Goal: Task Accomplishment & Management: Complete application form

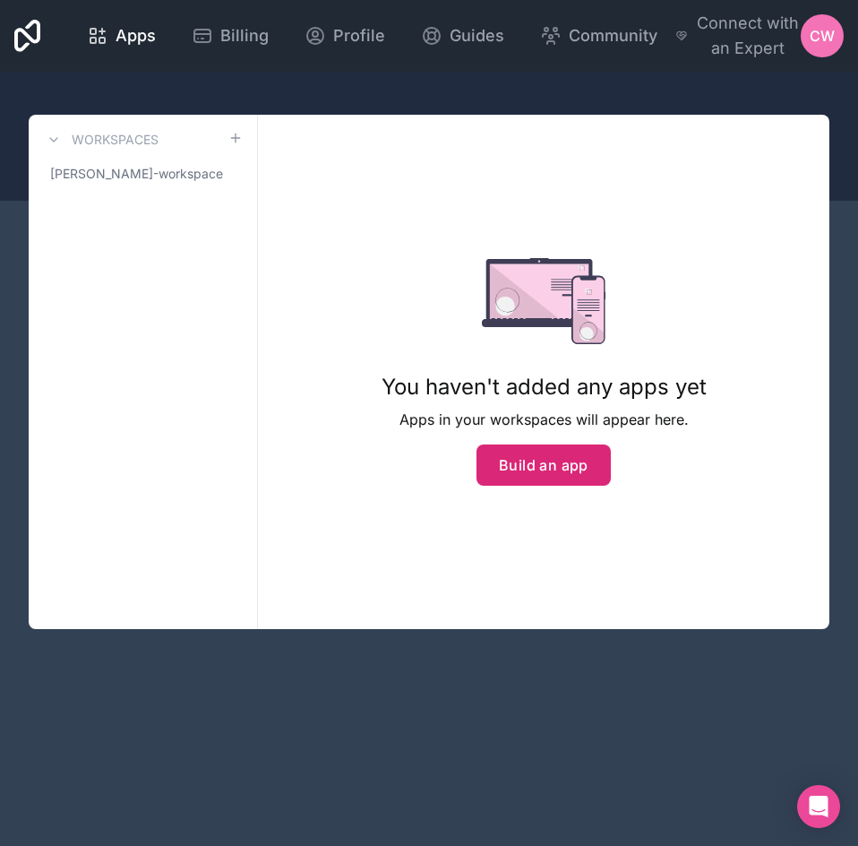
click at [555, 463] on button "Build an app" at bounding box center [544, 464] width 134 height 41
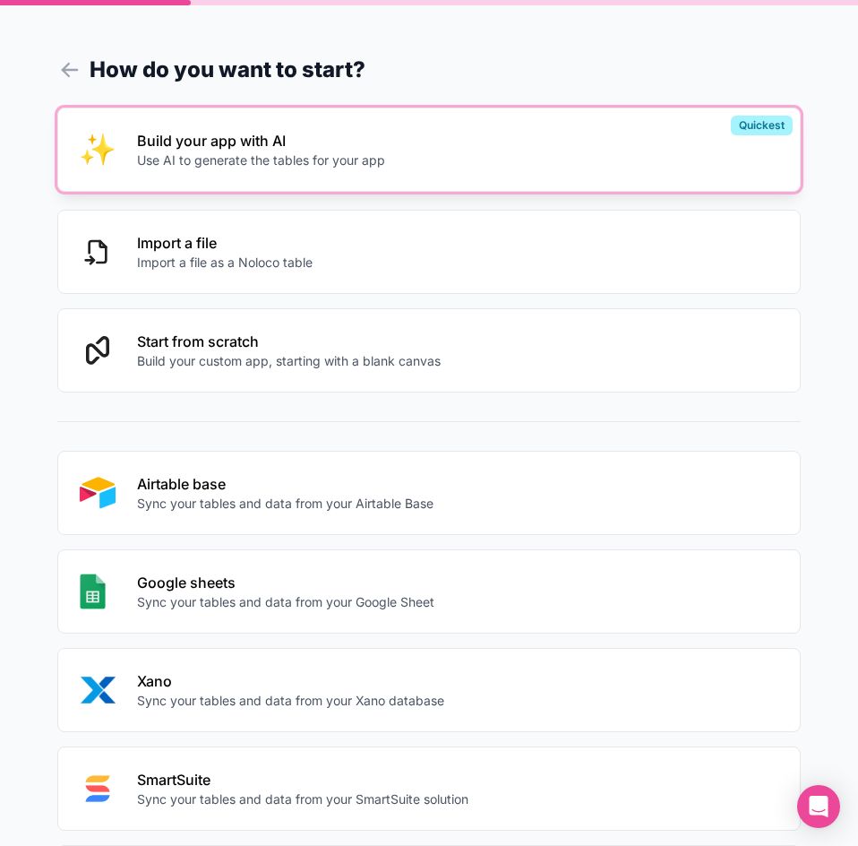
click at [223, 158] on p "Use AI to generate the tables for your app" at bounding box center [261, 160] width 248 height 18
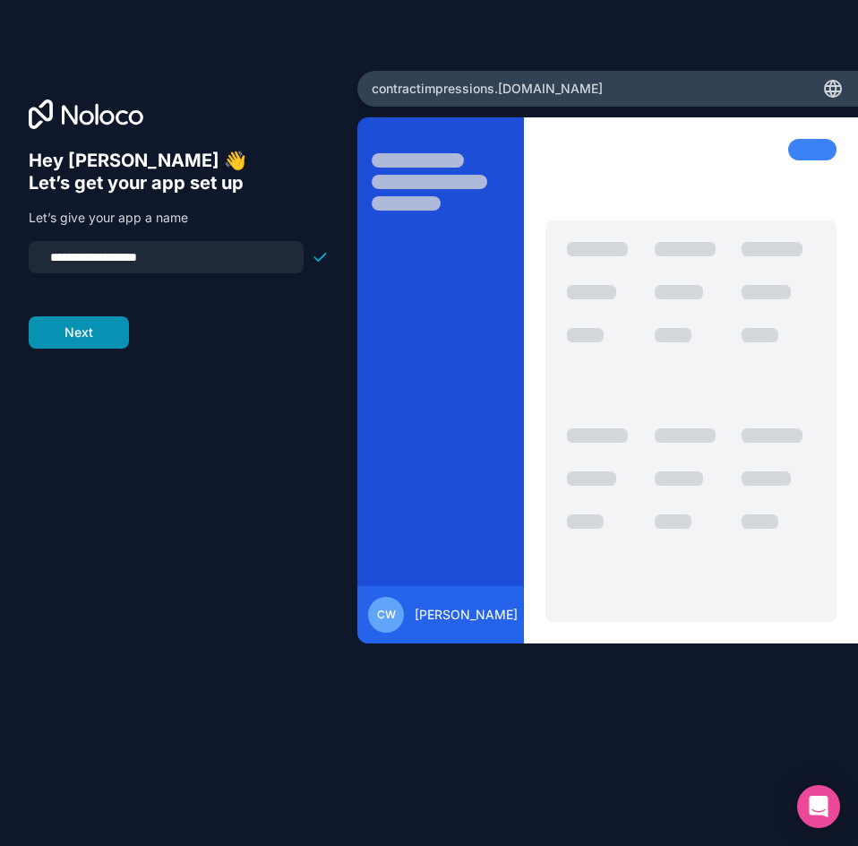
click at [104, 329] on button "Next" at bounding box center [79, 332] width 100 height 32
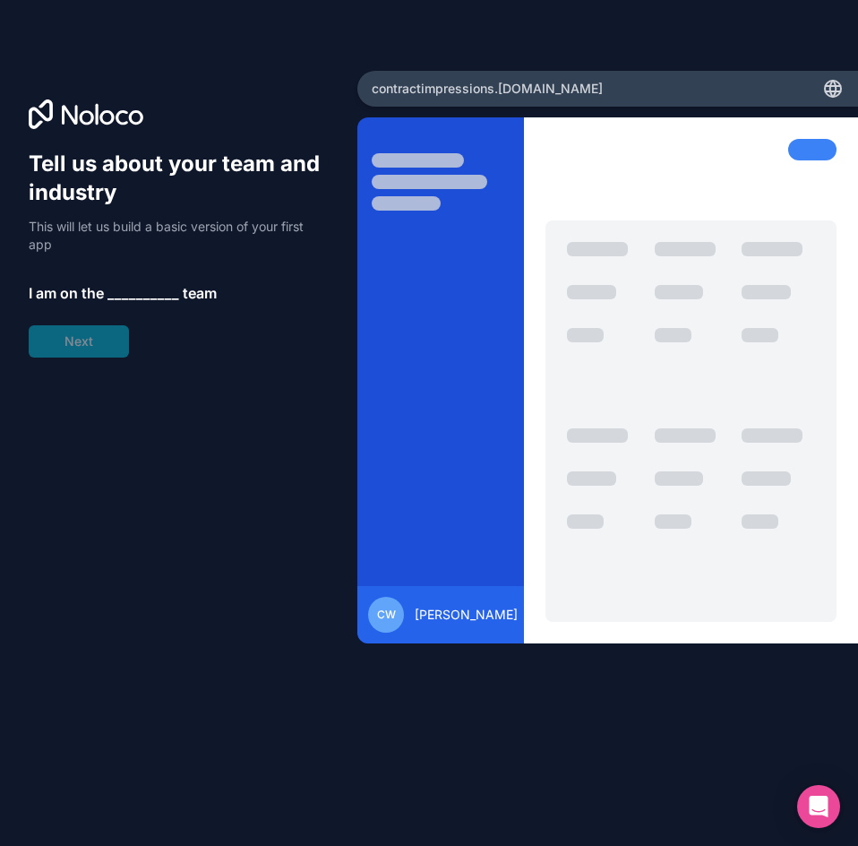
click at [129, 294] on span "__________" at bounding box center [143, 292] width 72 height 21
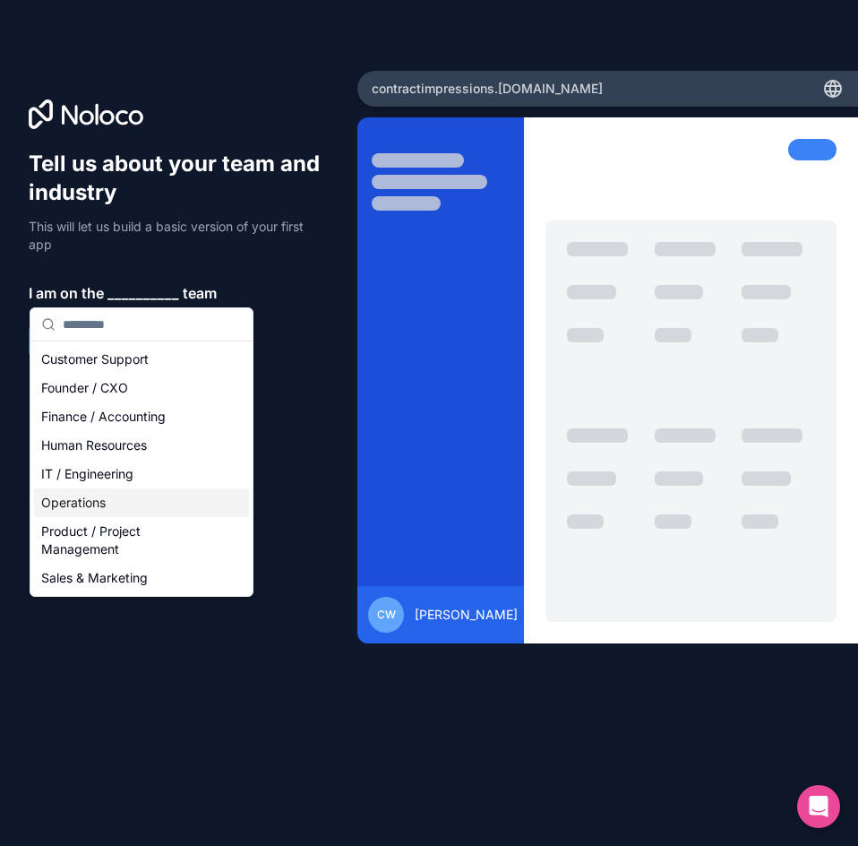
click at [108, 497] on div "Operations" at bounding box center [141, 502] width 215 height 29
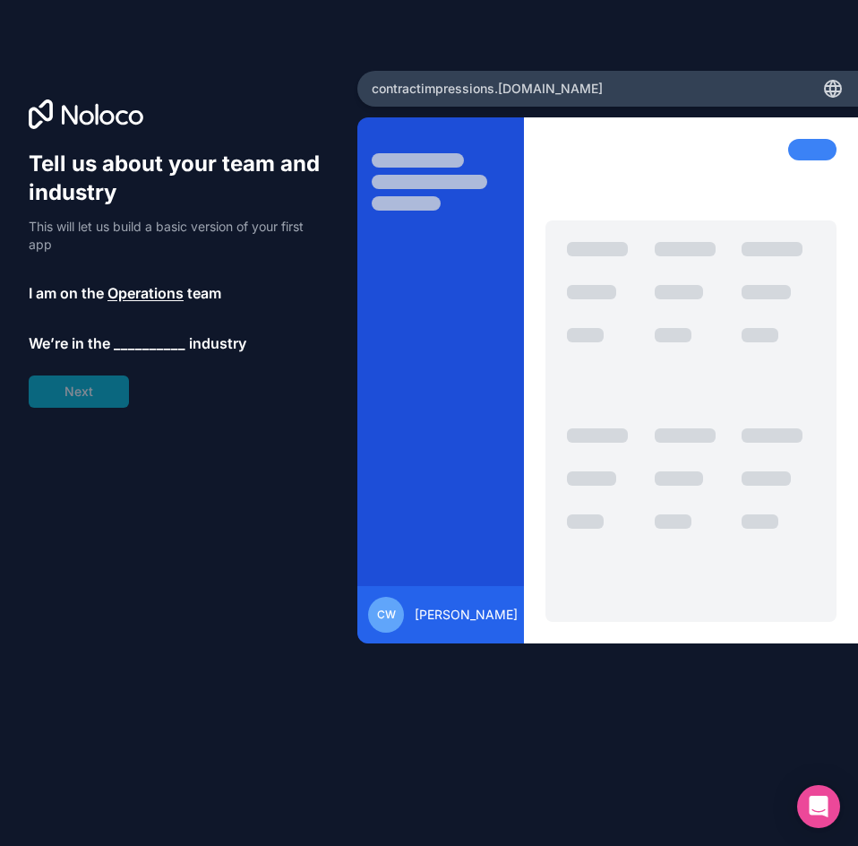
click at [171, 345] on span "__________" at bounding box center [150, 342] width 72 height 21
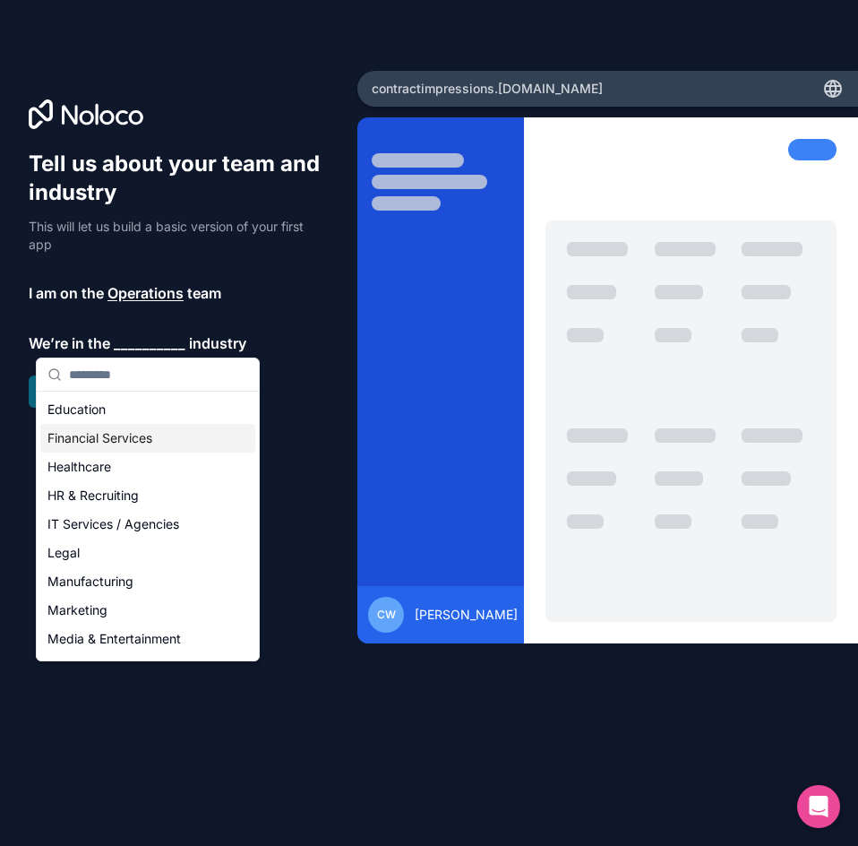
scroll to position [90, 0]
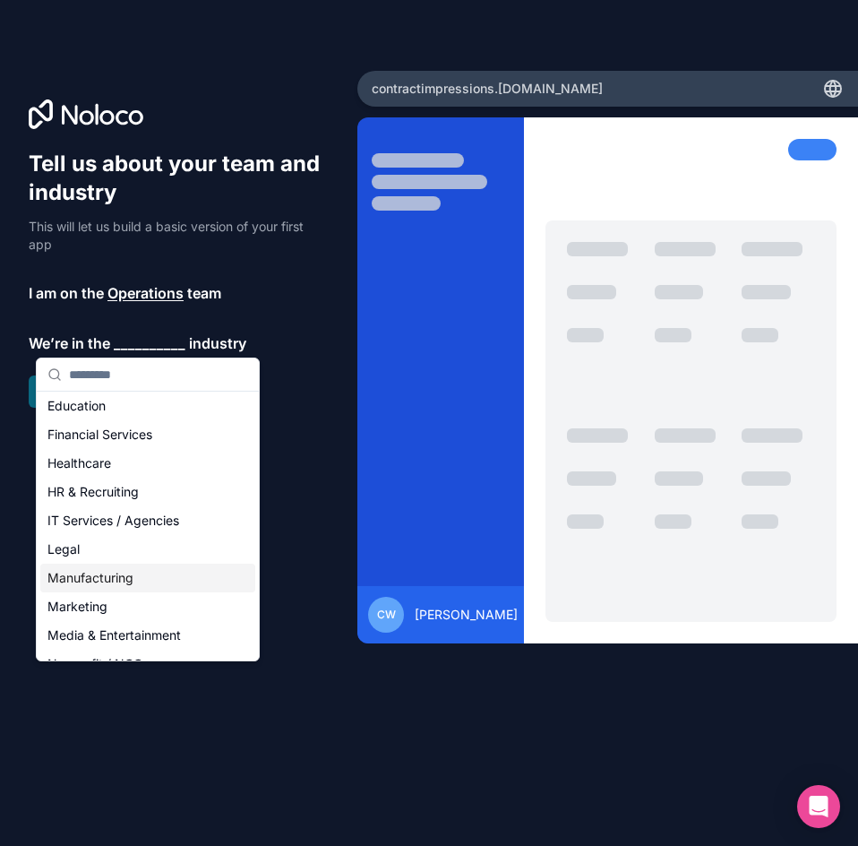
click at [100, 569] on div "Manufacturing" at bounding box center [147, 577] width 215 height 29
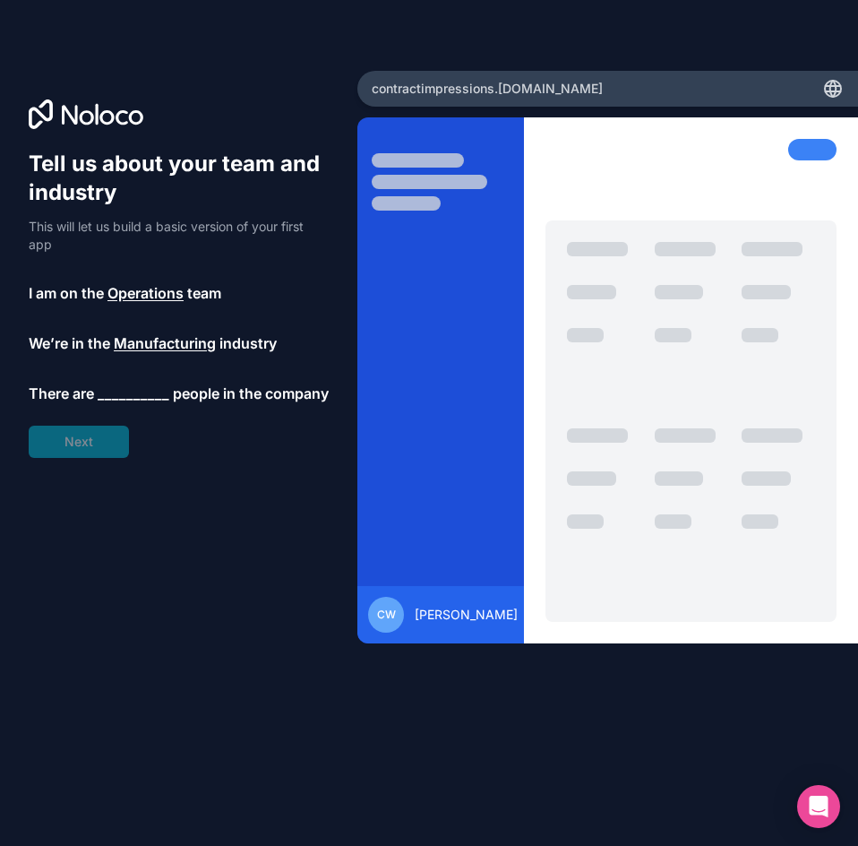
click at [137, 390] on span "__________" at bounding box center [134, 392] width 72 height 21
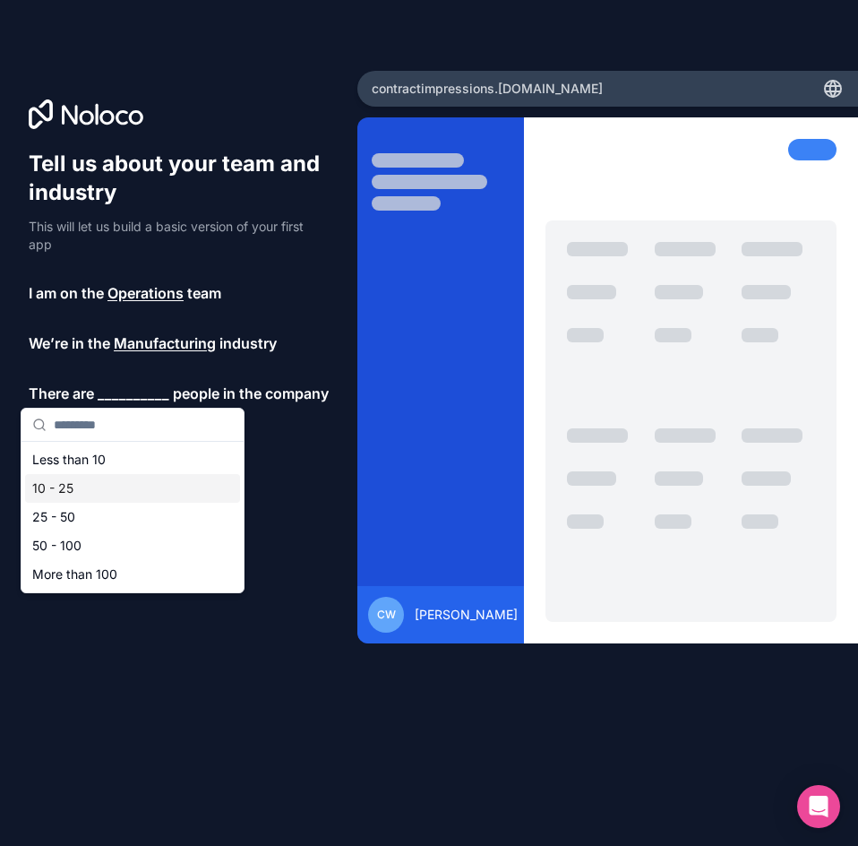
click at [80, 481] on div "10 - 25" at bounding box center [132, 488] width 215 height 29
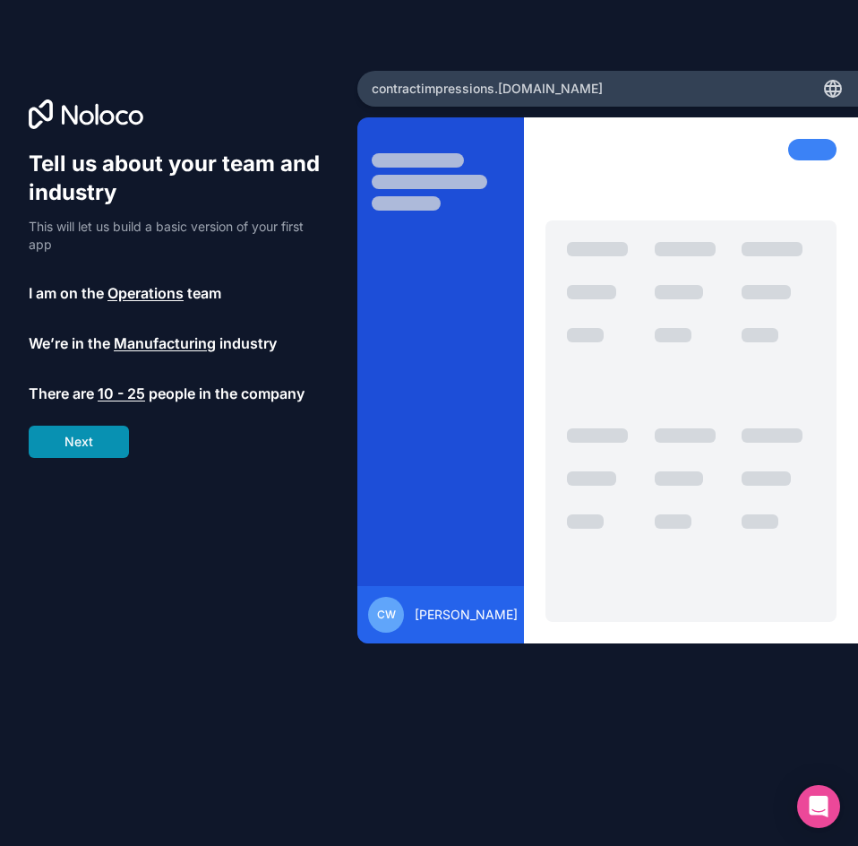
click at [98, 449] on button "Next" at bounding box center [79, 441] width 100 height 32
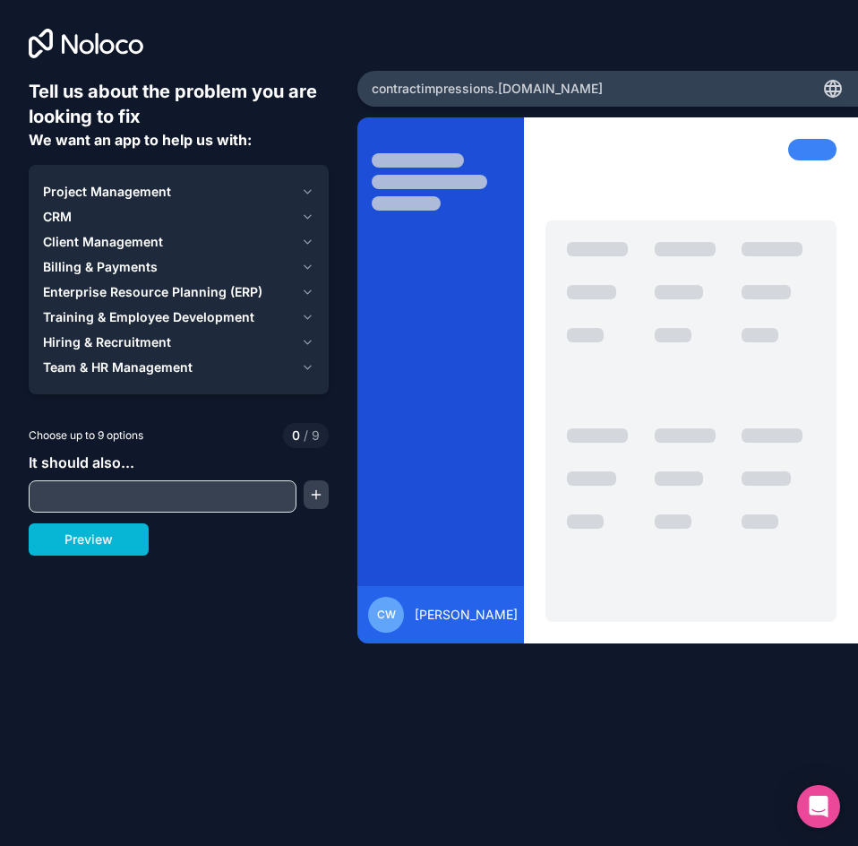
click at [305, 216] on icon "button" at bounding box center [307, 217] width 13 height 14
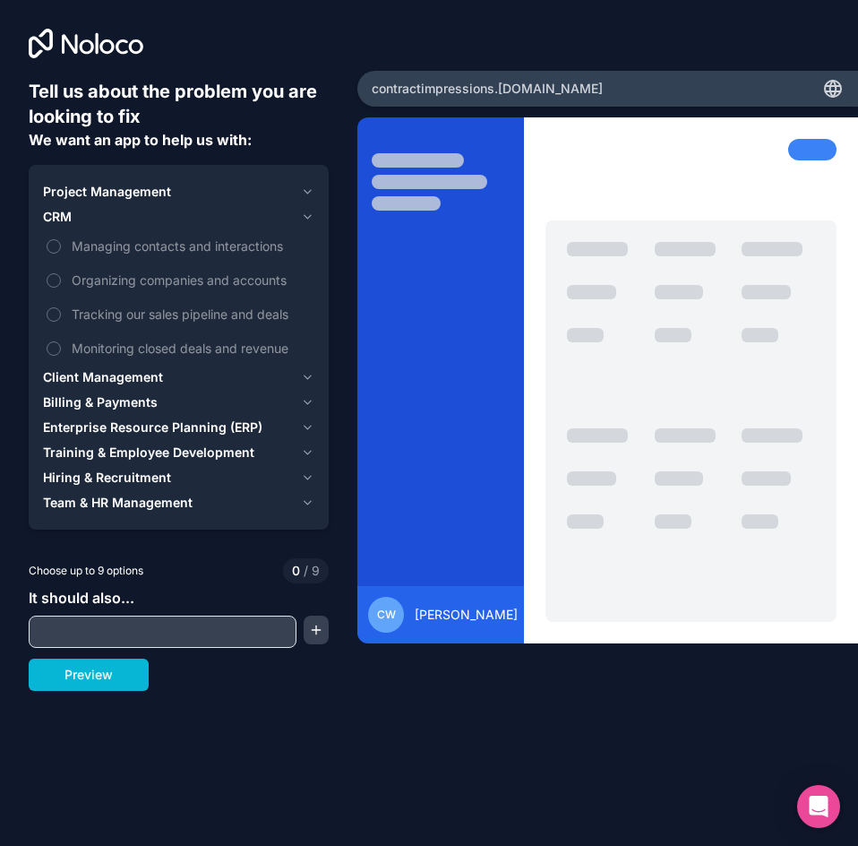
click at [305, 216] on icon "button" at bounding box center [307, 217] width 13 height 14
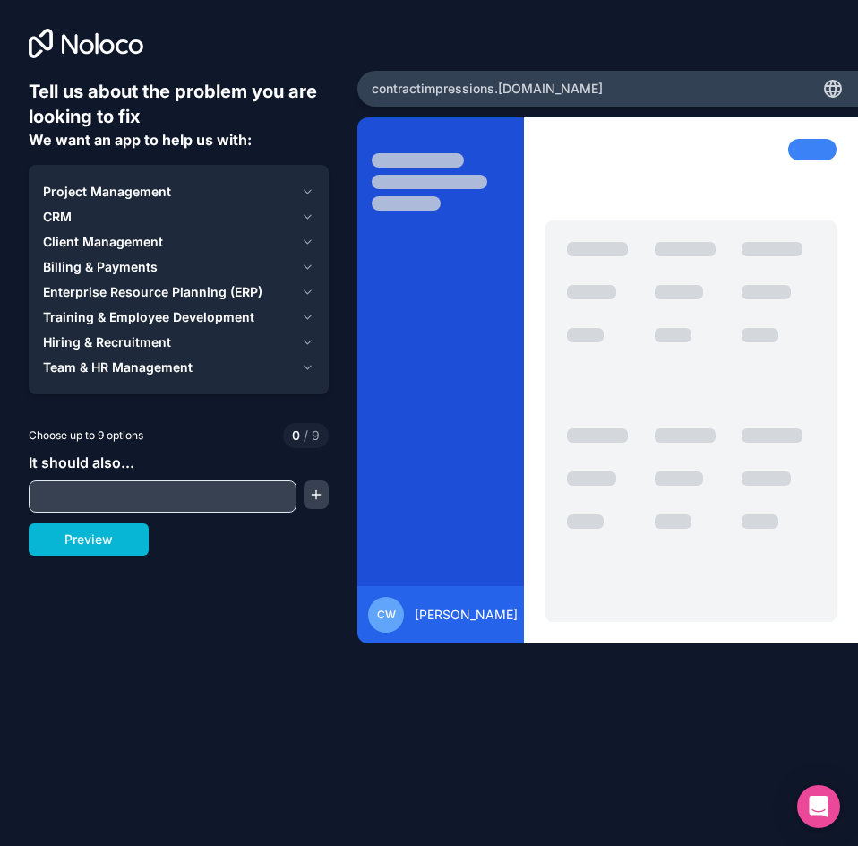
click at [310, 263] on icon "button" at bounding box center [307, 267] width 13 height 14
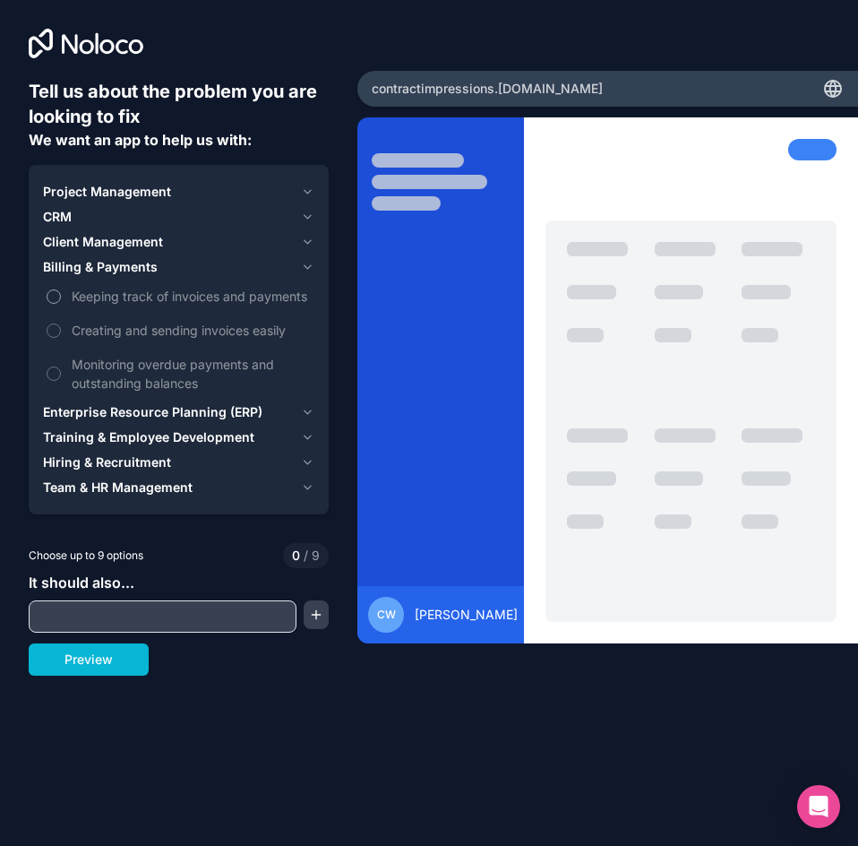
click at [55, 294] on button "Keeping track of invoices and payments" at bounding box center [54, 296] width 14 height 14
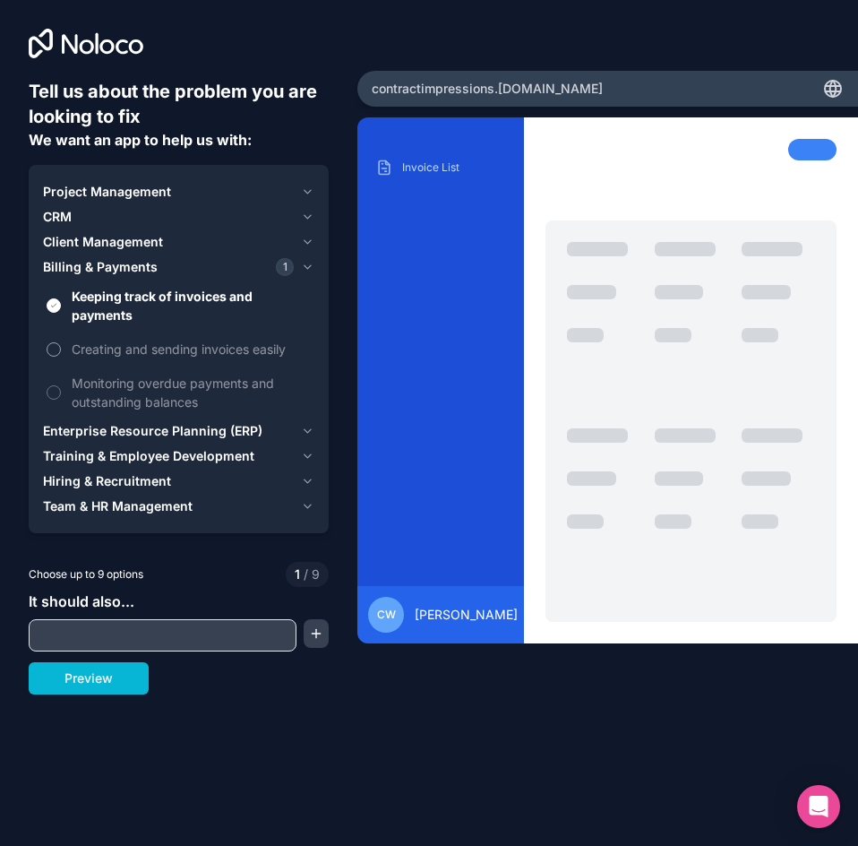
click at [54, 349] on button "Creating and sending invoices easily" at bounding box center [54, 349] width 14 height 14
click at [54, 399] on button "Monitoring overdue payments and outstanding balances" at bounding box center [54, 392] width 14 height 14
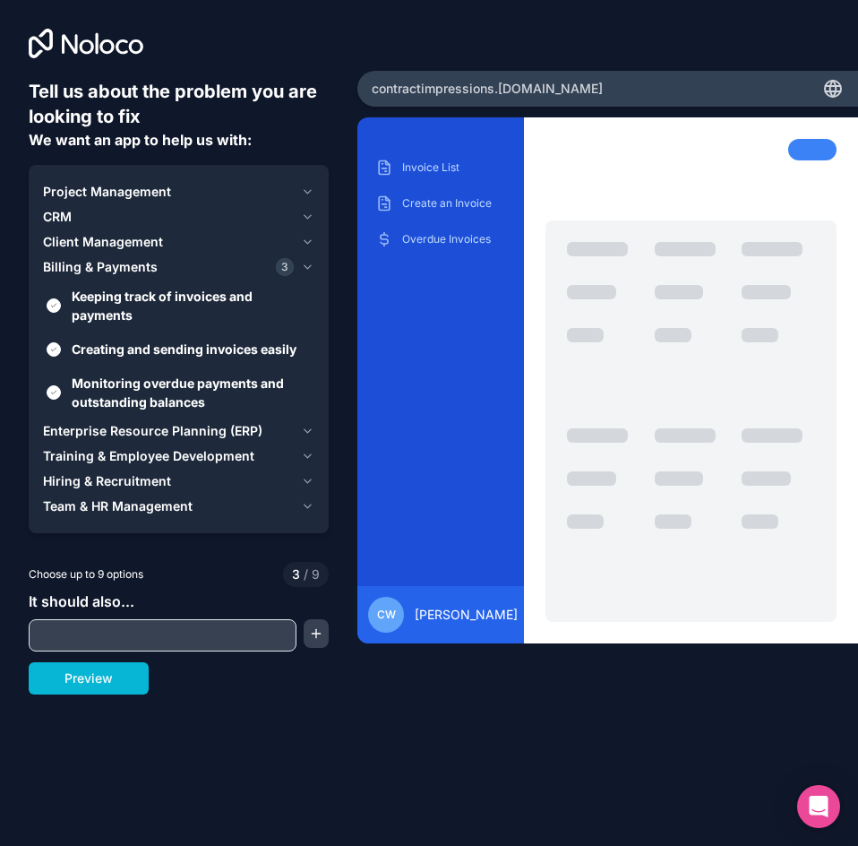
click at [309, 427] on icon "button" at bounding box center [307, 431] width 13 height 14
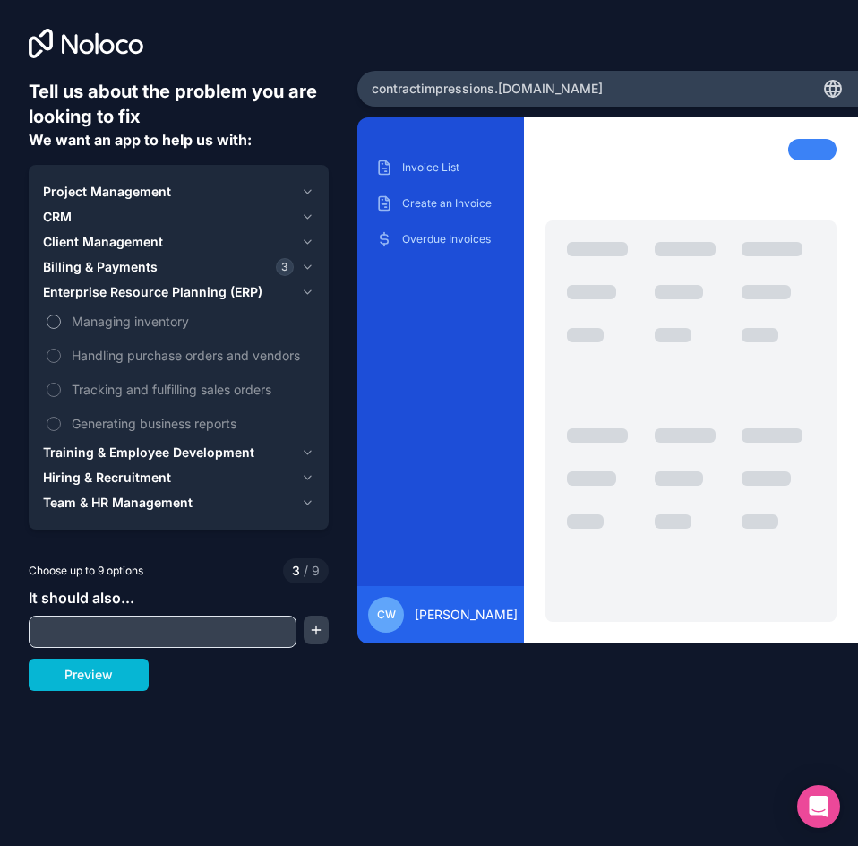
click at [57, 323] on button "Managing inventory" at bounding box center [54, 321] width 14 height 14
click at [54, 391] on button "Tracking and fulfilling sales orders" at bounding box center [54, 389] width 14 height 14
click at [310, 245] on icon "button" at bounding box center [307, 242] width 13 height 14
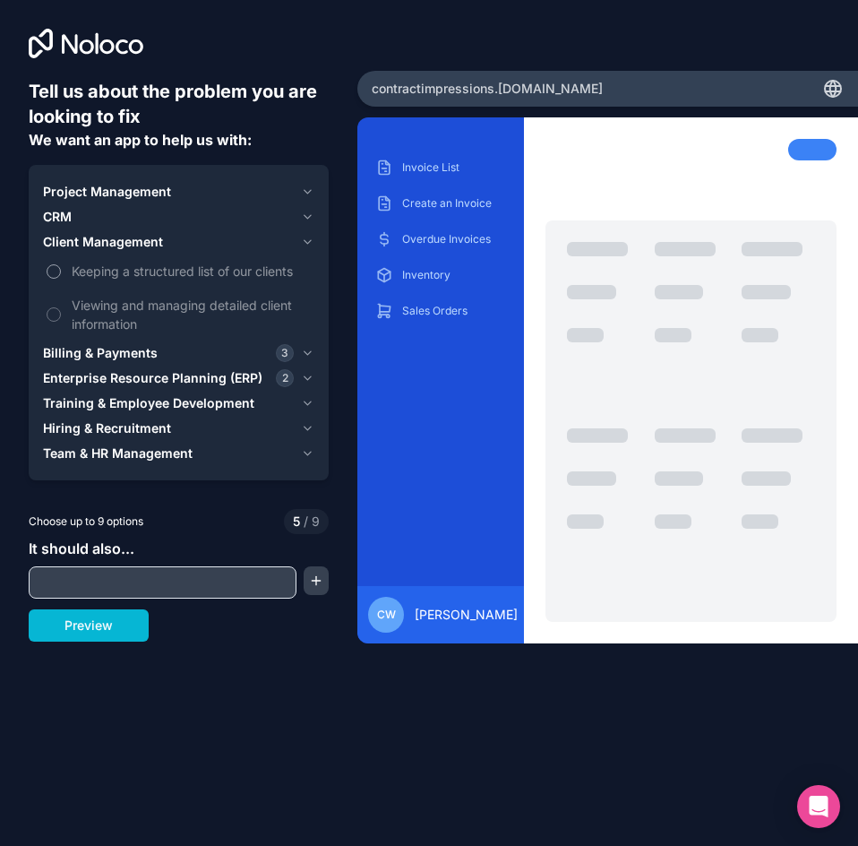
click at [55, 269] on button "Keeping a structured list of our clients" at bounding box center [54, 271] width 14 height 14
click at [57, 311] on button "Viewing and managing detailed client information" at bounding box center [54, 314] width 14 height 14
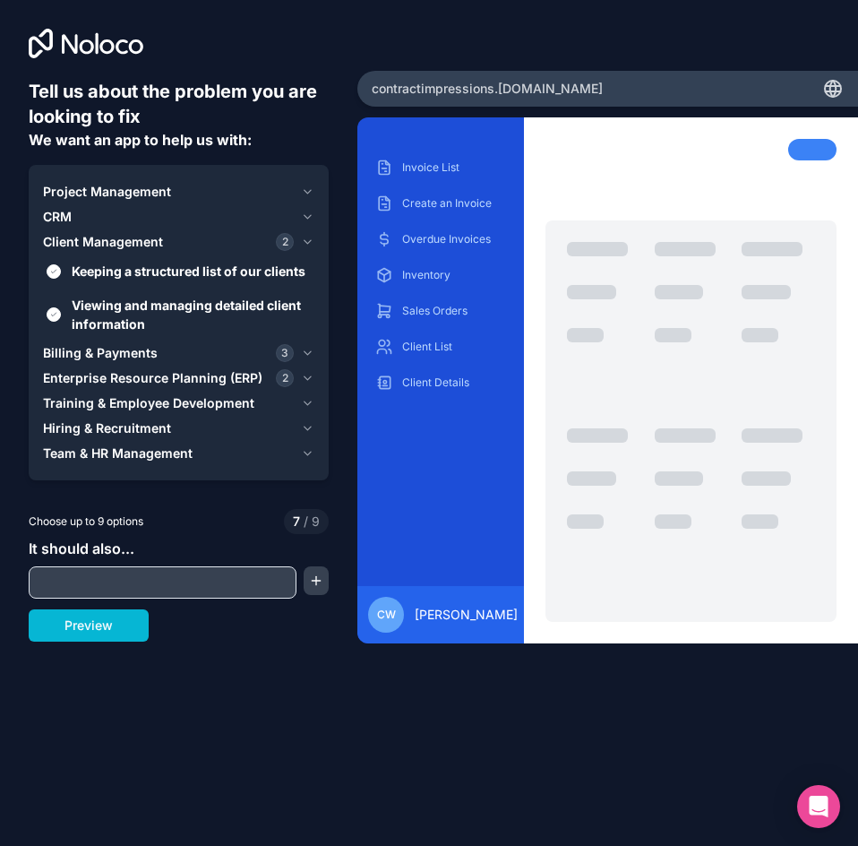
click at [307, 188] on icon "button" at bounding box center [307, 192] width 13 height 14
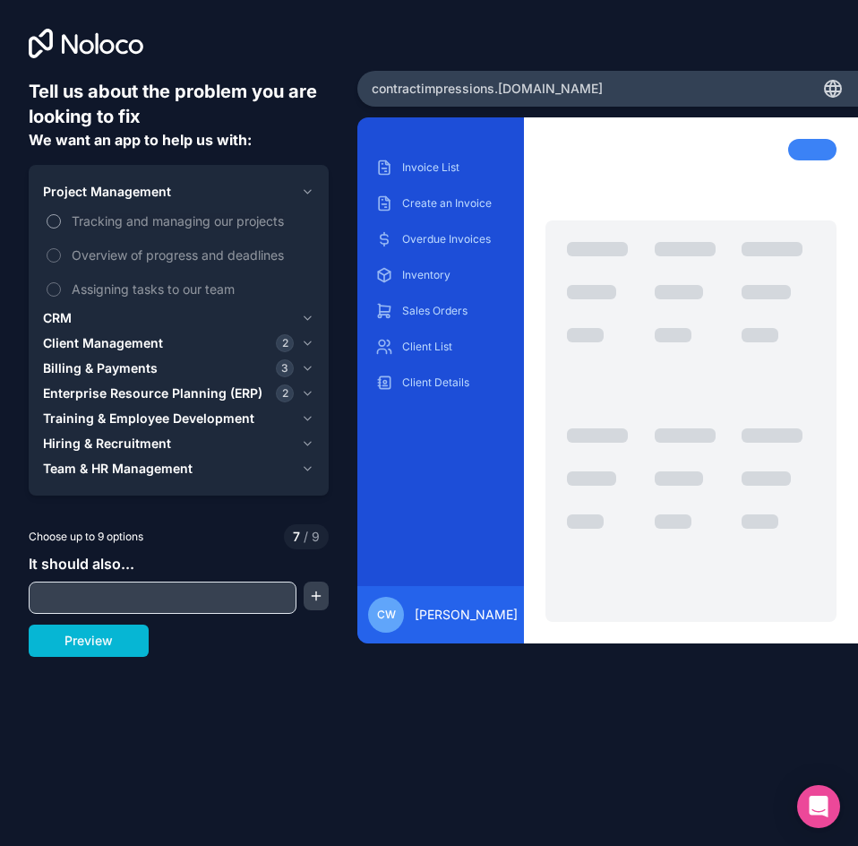
click at [54, 227] on button "Tracking and managing our projects" at bounding box center [54, 221] width 14 height 14
click at [59, 257] on button "Overview of progress and deadlines" at bounding box center [54, 255] width 14 height 14
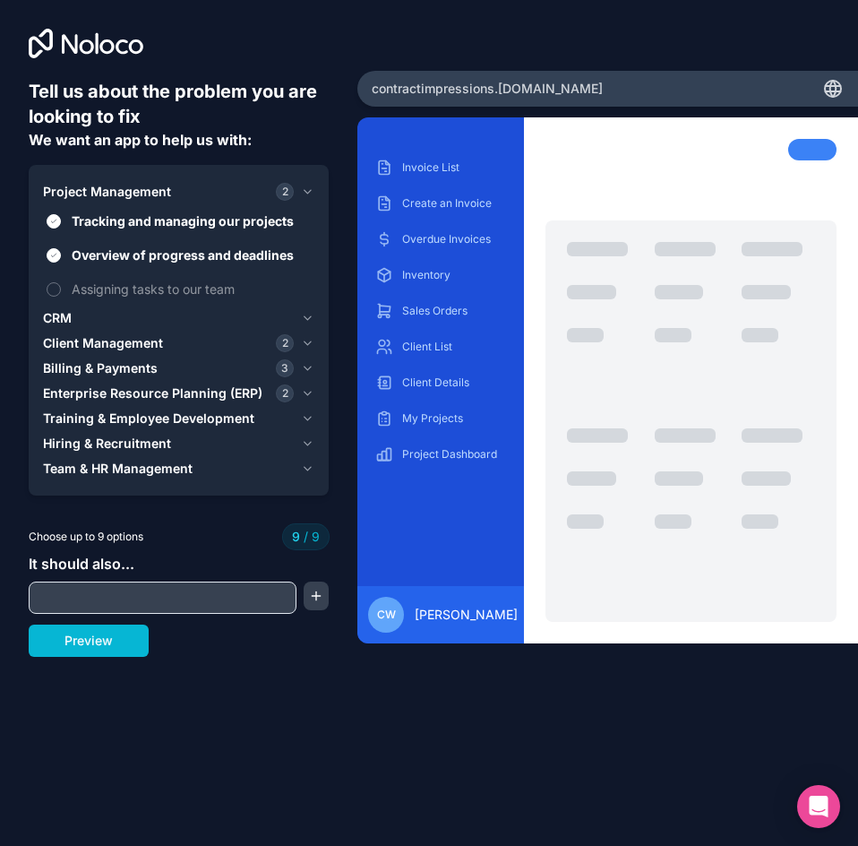
click at [305, 397] on icon "button" at bounding box center [307, 393] width 13 height 14
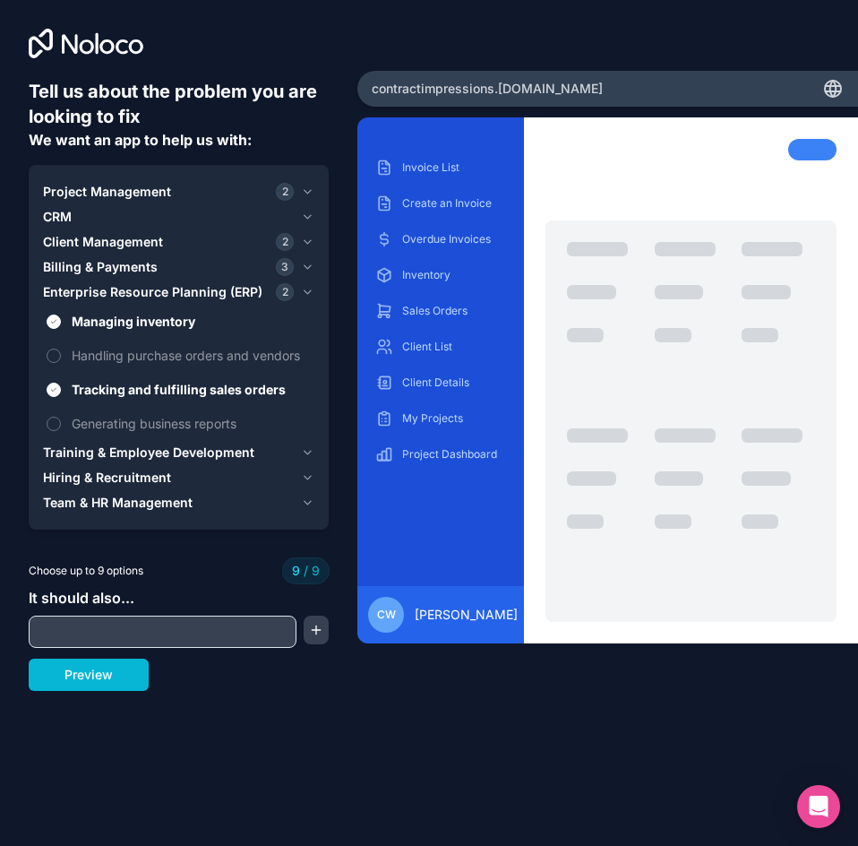
click at [304, 271] on icon "button" at bounding box center [307, 267] width 13 height 14
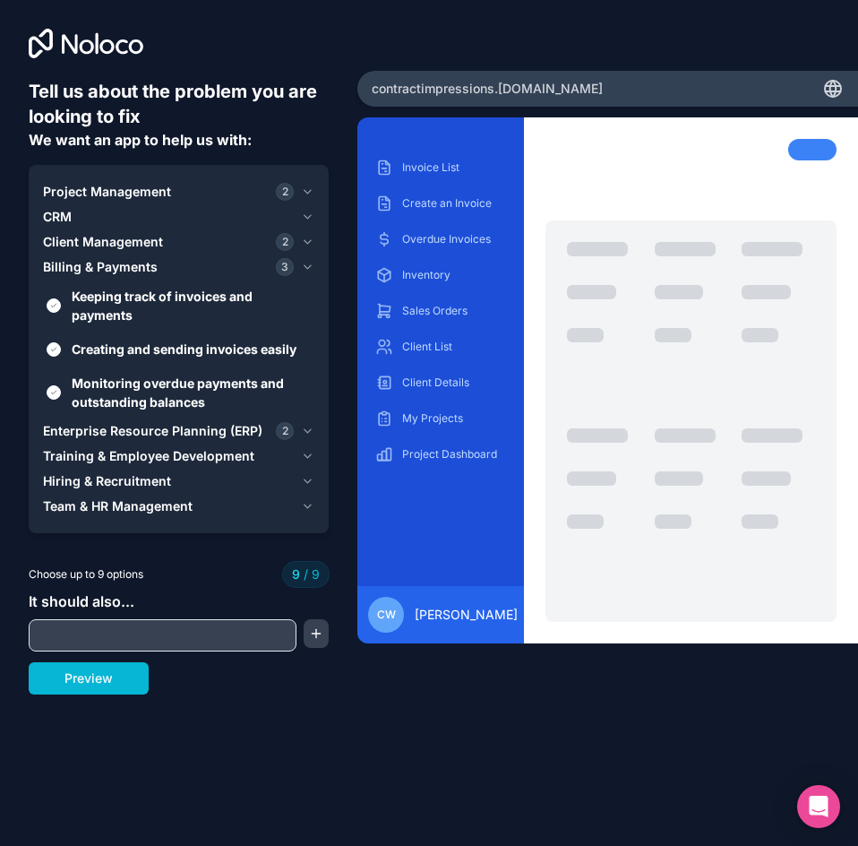
click at [310, 243] on icon "button" at bounding box center [307, 242] width 13 height 14
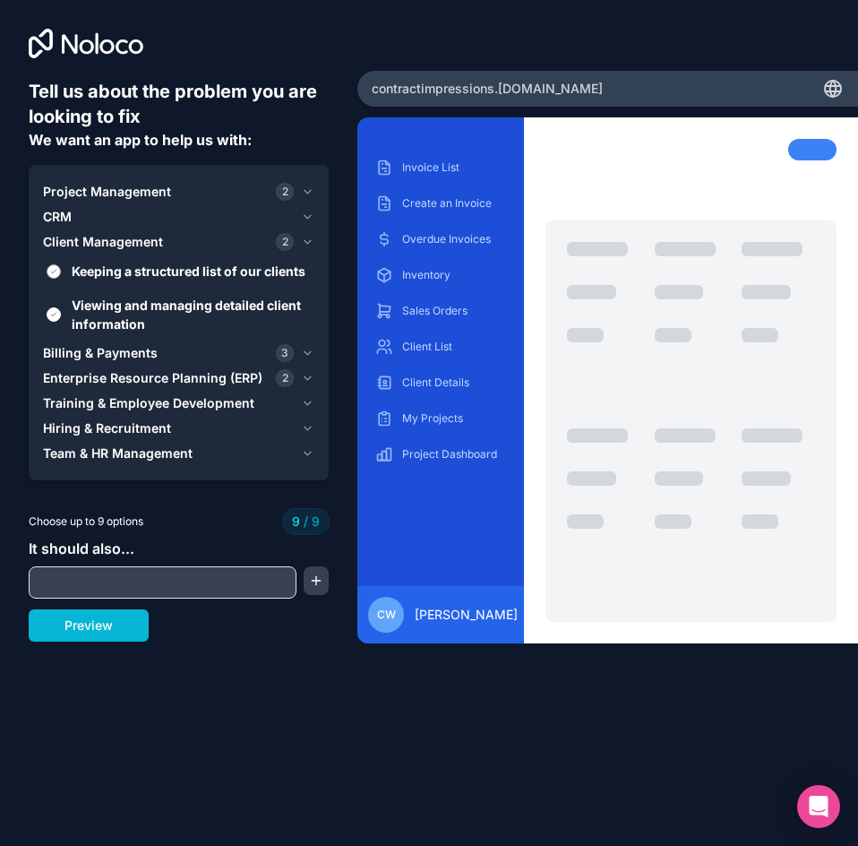
click at [53, 269] on button "Keeping a structured list of our clients" at bounding box center [54, 271] width 14 height 14
click at [311, 185] on icon "button" at bounding box center [307, 192] width 13 height 14
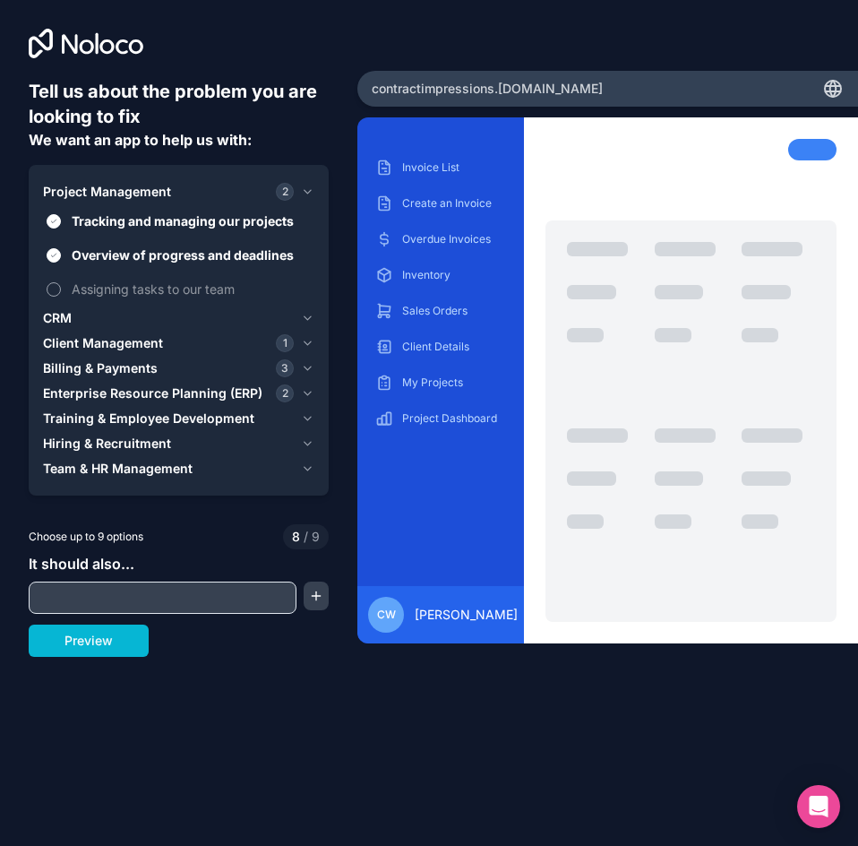
click at [185, 289] on span "Assigning tasks to our team" at bounding box center [191, 288] width 239 height 19
click at [61, 289] on button "Assigning tasks to our team" at bounding box center [54, 289] width 14 height 14
click at [308, 390] on icon "button" at bounding box center [307, 393] width 13 height 14
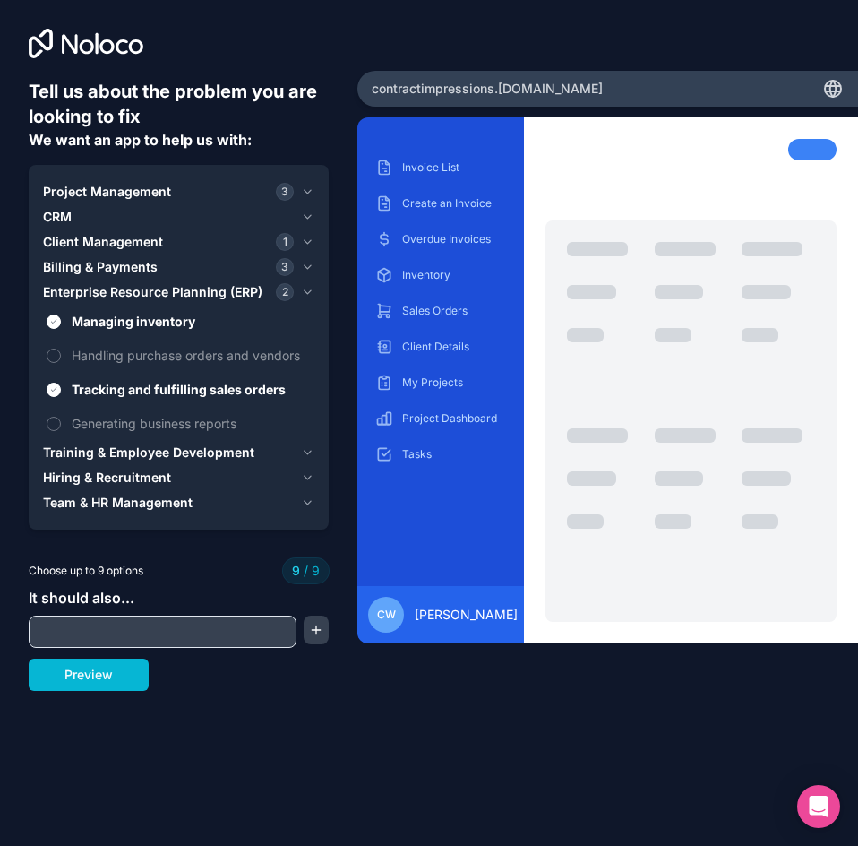
click at [308, 245] on icon "button" at bounding box center [307, 242] width 13 height 14
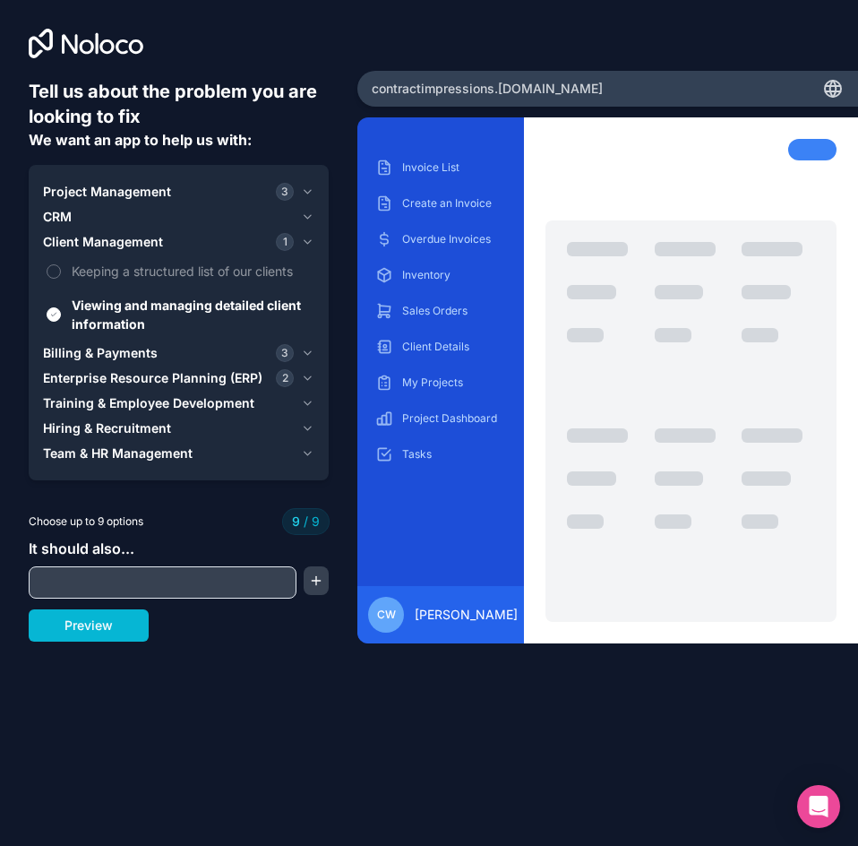
click at [138, 577] on input "text" at bounding box center [162, 582] width 259 height 25
type input "**********"
click at [317, 580] on button "button" at bounding box center [316, 580] width 25 height 29
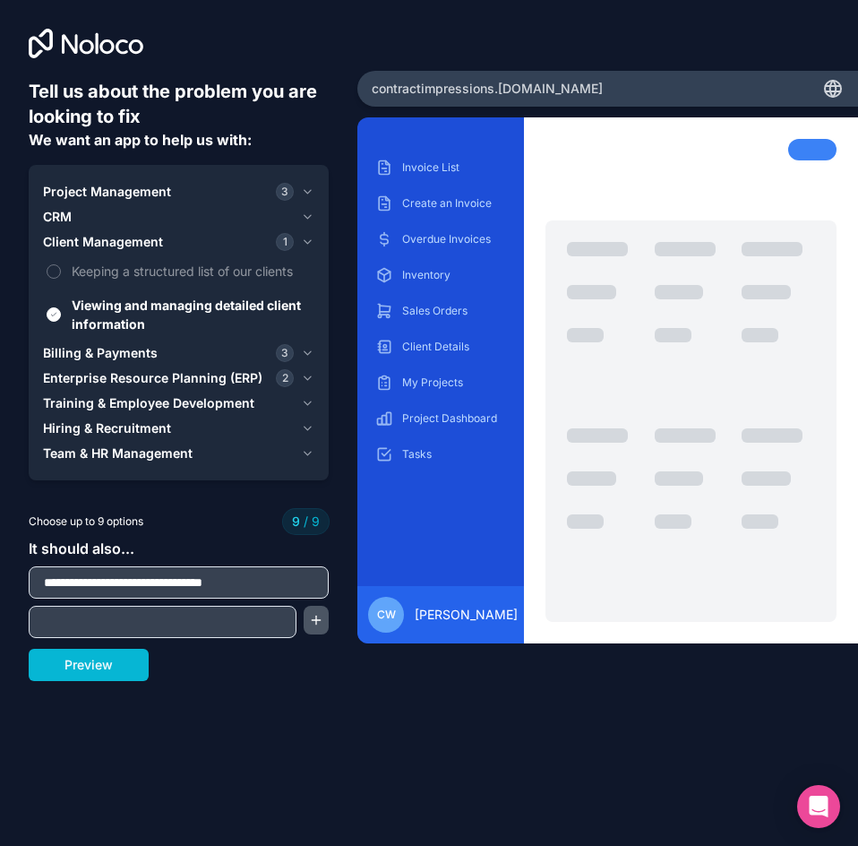
click at [316, 623] on button "button" at bounding box center [316, 619] width 25 height 29
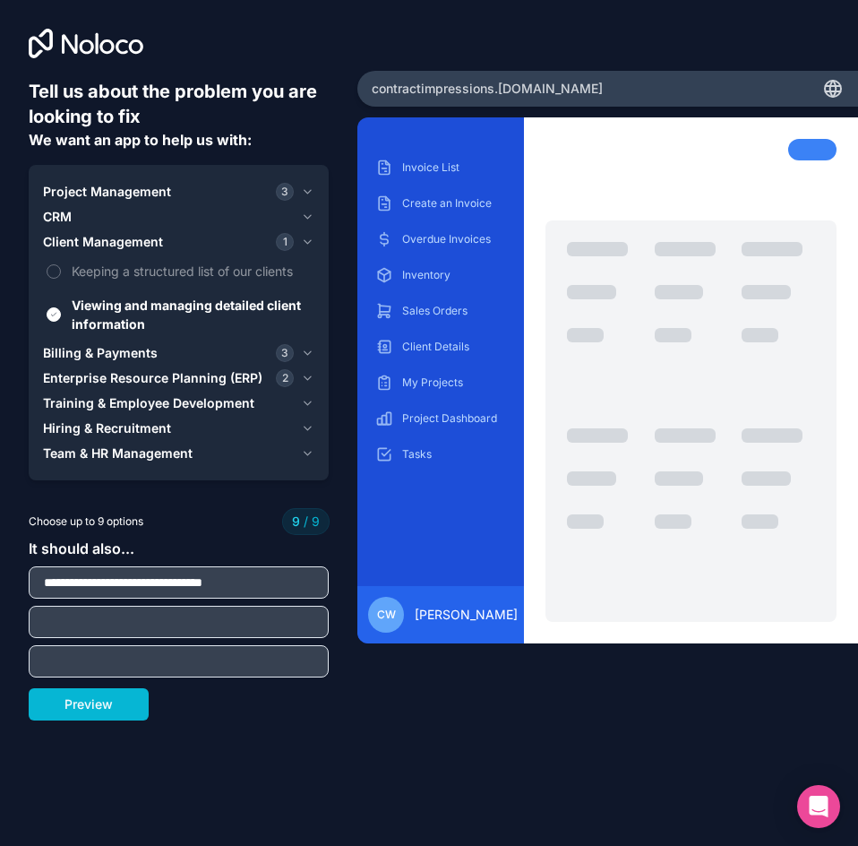
click at [141, 623] on input "text" at bounding box center [178, 621] width 291 height 25
type input "**********"
click at [133, 662] on input "text" at bounding box center [178, 660] width 291 height 25
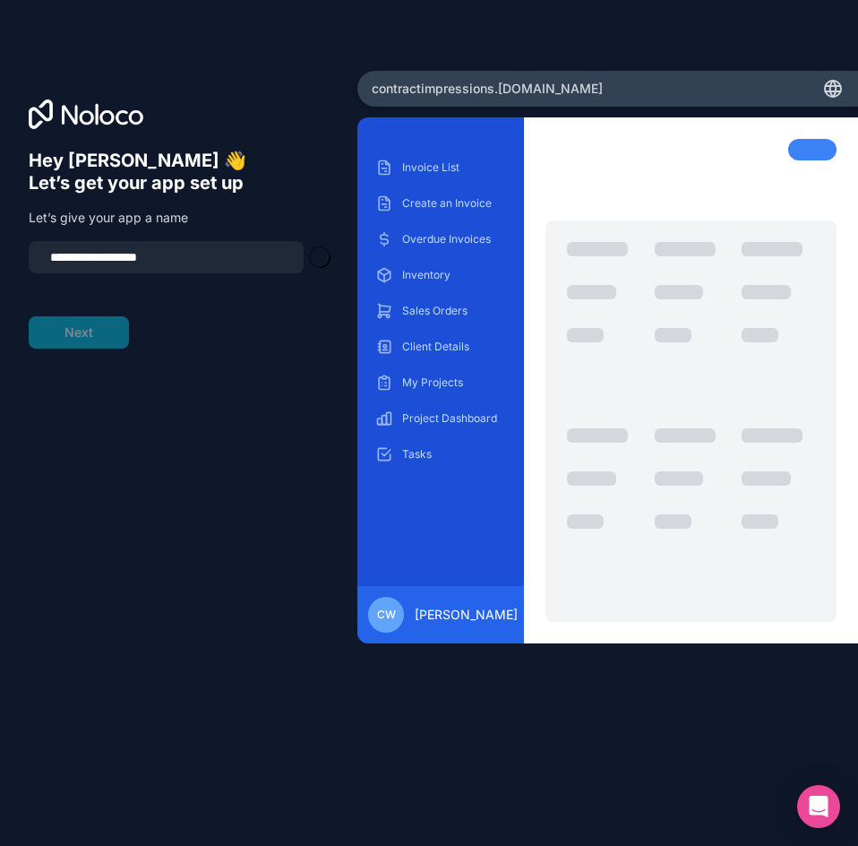
type input "**********"
click at [92, 339] on button "Next" at bounding box center [79, 332] width 100 height 32
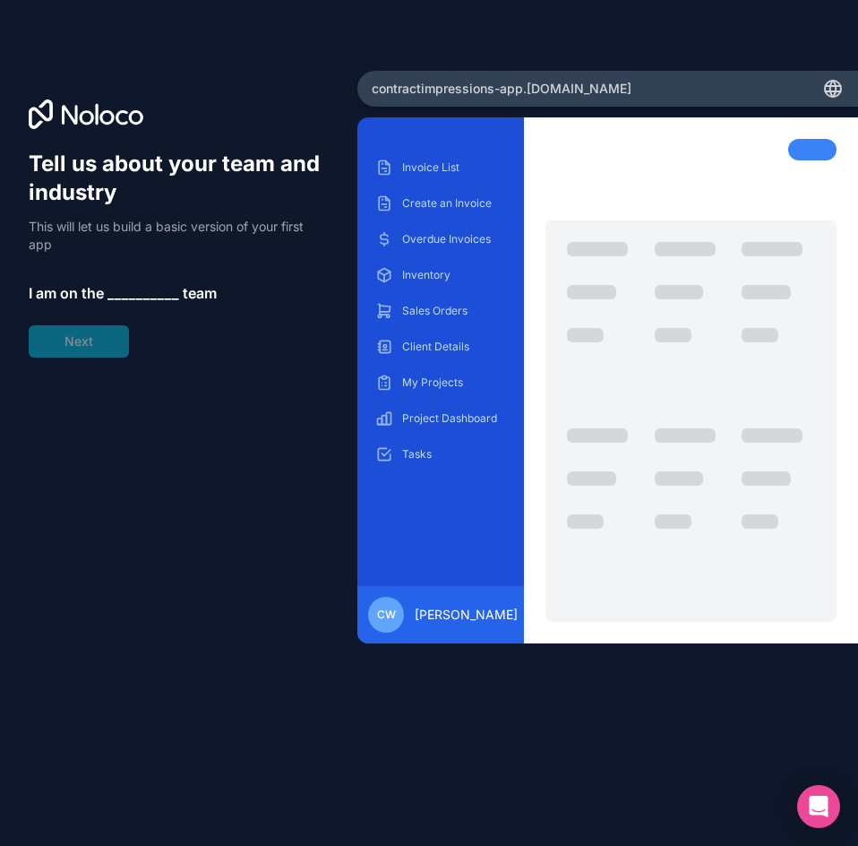
click at [136, 292] on span "__________" at bounding box center [143, 292] width 72 height 21
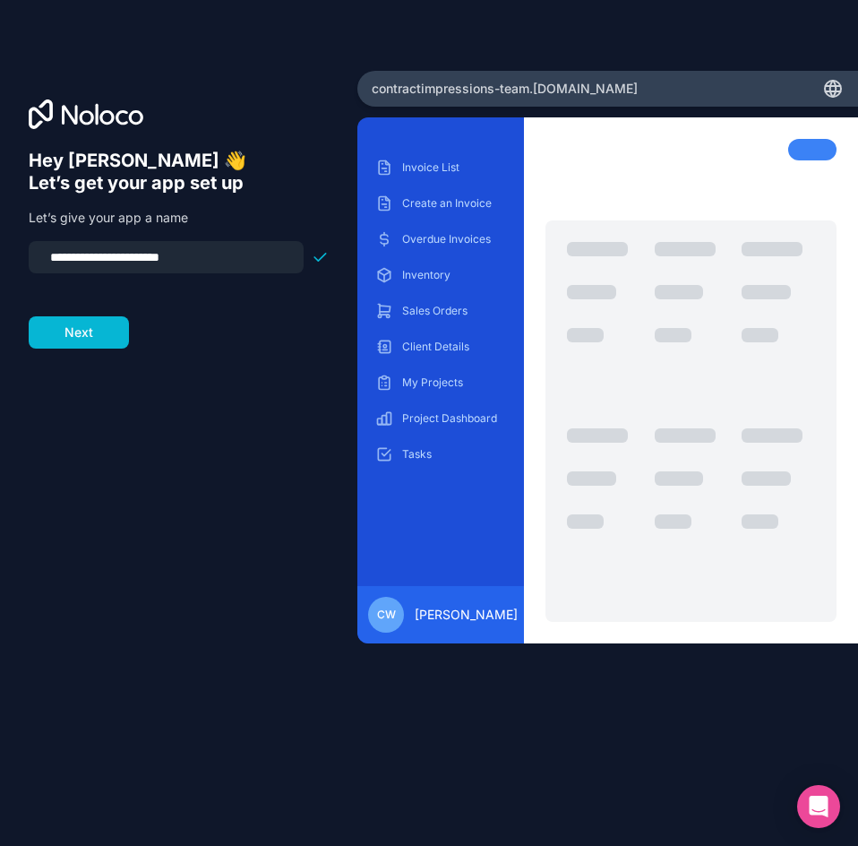
click at [219, 261] on input "**********" at bounding box center [165, 257] width 253 height 25
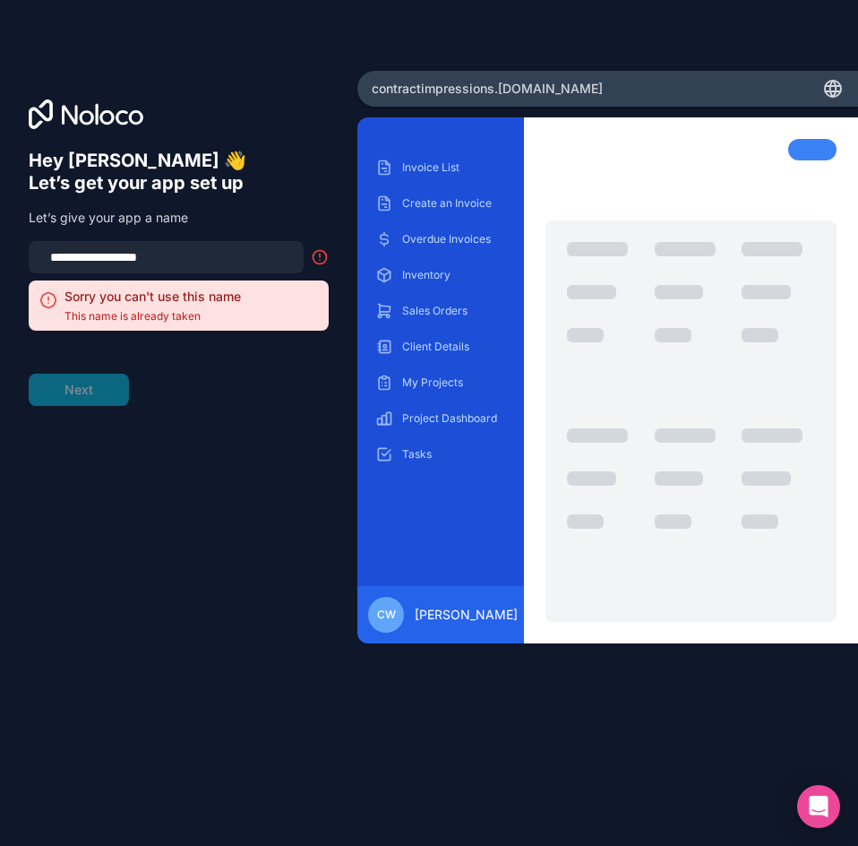
click at [190, 485] on div "**********" at bounding box center [179, 448] width 300 height 597
click at [205, 257] on input "**********" at bounding box center [165, 257] width 253 height 25
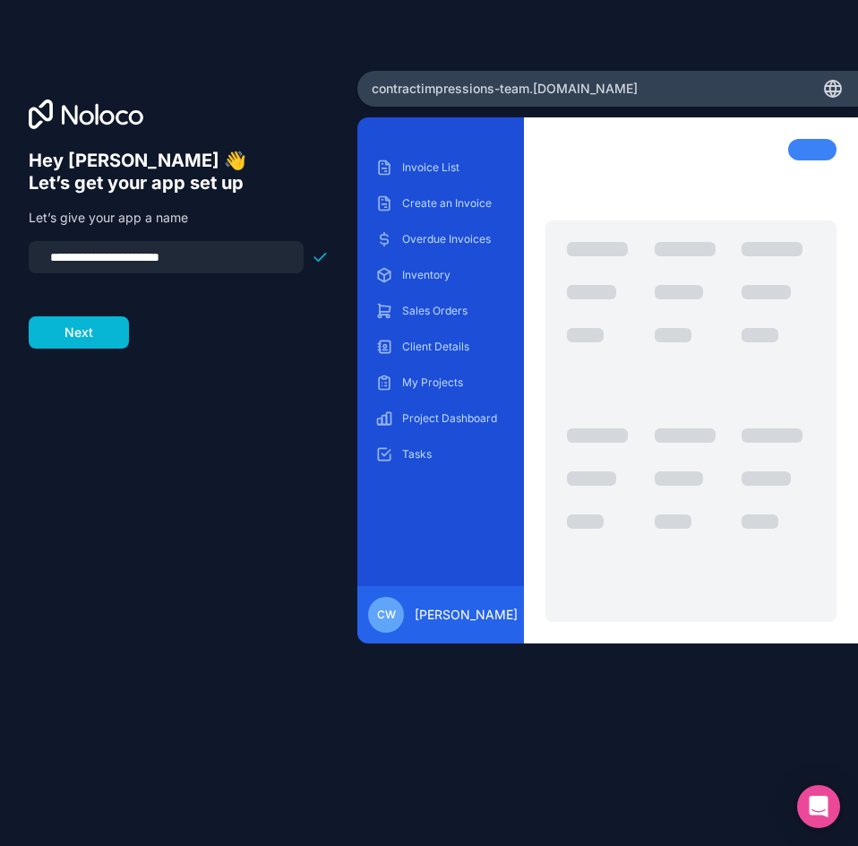
drag, startPoint x: 169, startPoint y: 255, endPoint x: 33, endPoint y: 258, distance: 136.2
click at [33, 258] on div "**********" at bounding box center [166, 257] width 275 height 32
type input "******"
click at [68, 327] on button "Next" at bounding box center [79, 332] width 100 height 32
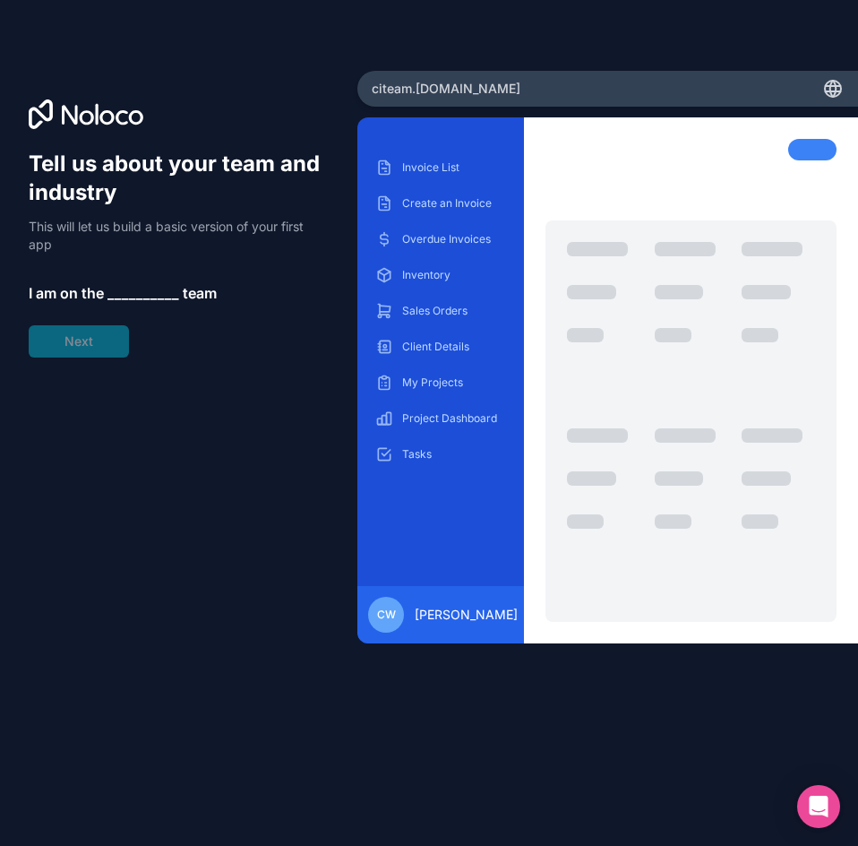
click at [148, 291] on span "__________" at bounding box center [143, 292] width 72 height 21
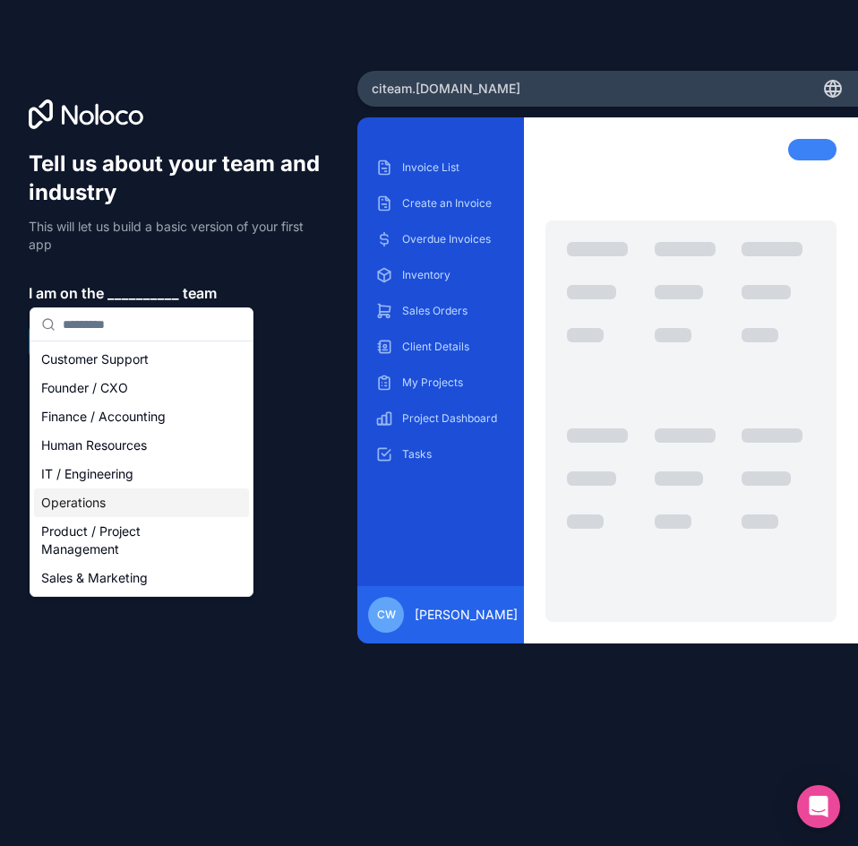
click at [81, 506] on div "Operations" at bounding box center [141, 502] width 215 height 29
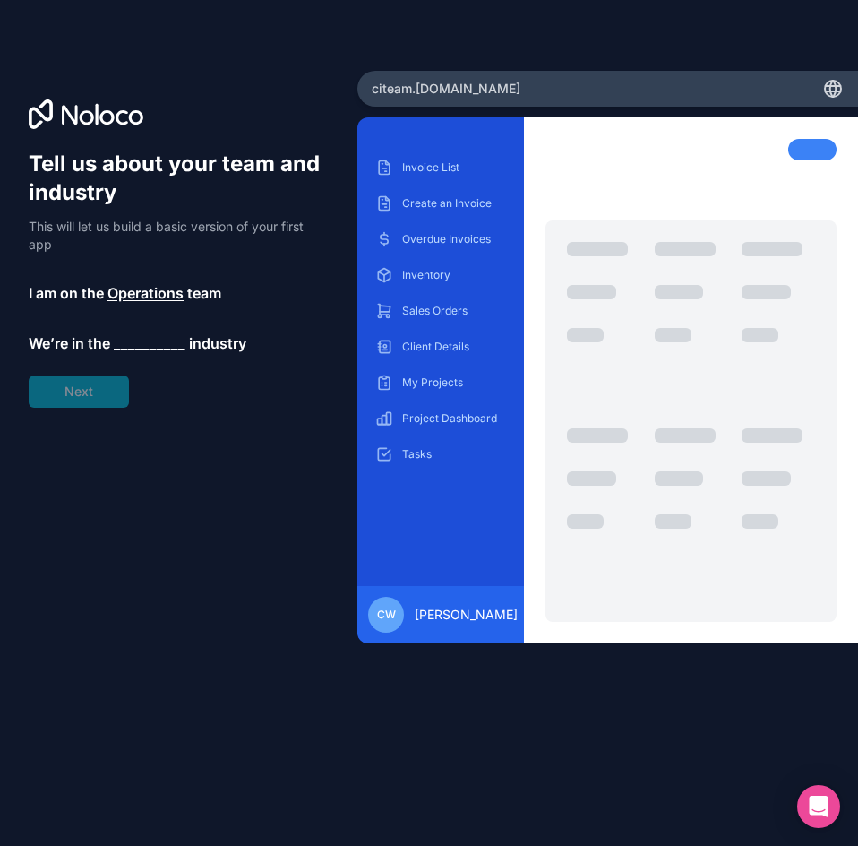
click at [158, 341] on span "__________" at bounding box center [150, 342] width 72 height 21
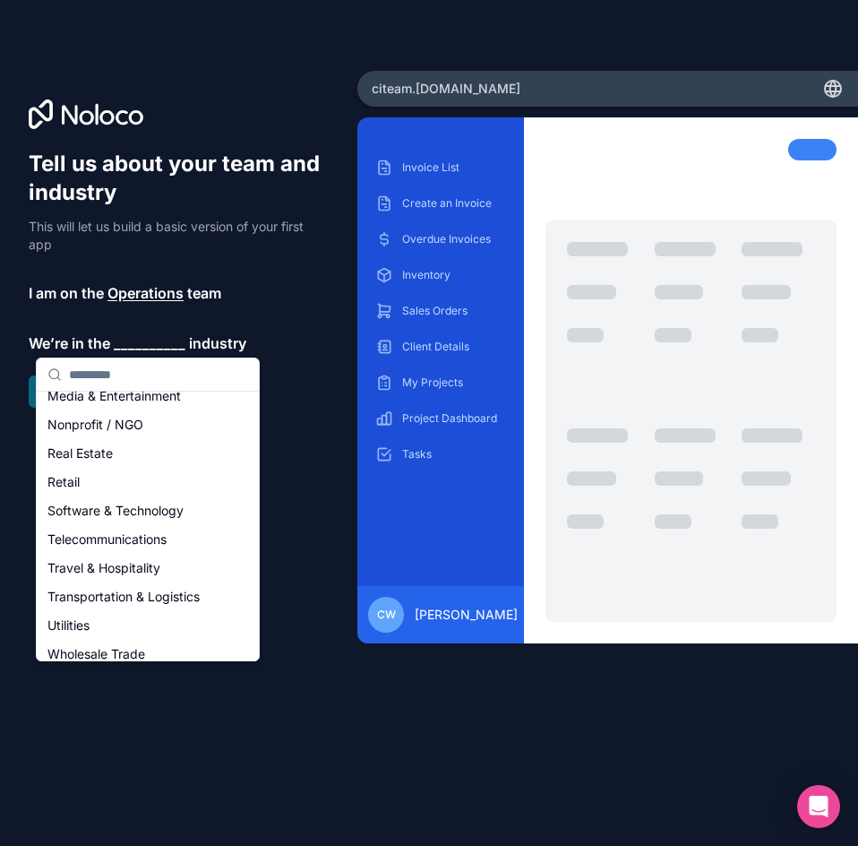
scroll to position [358, 0]
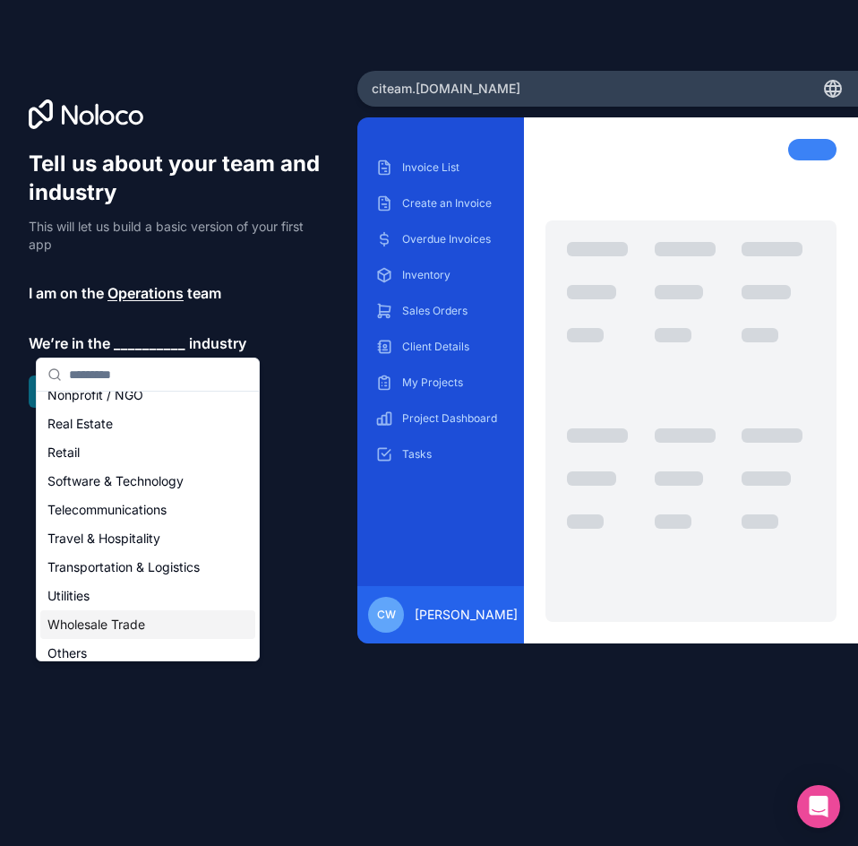
click at [83, 632] on div "Wholesale Trade" at bounding box center [147, 624] width 215 height 29
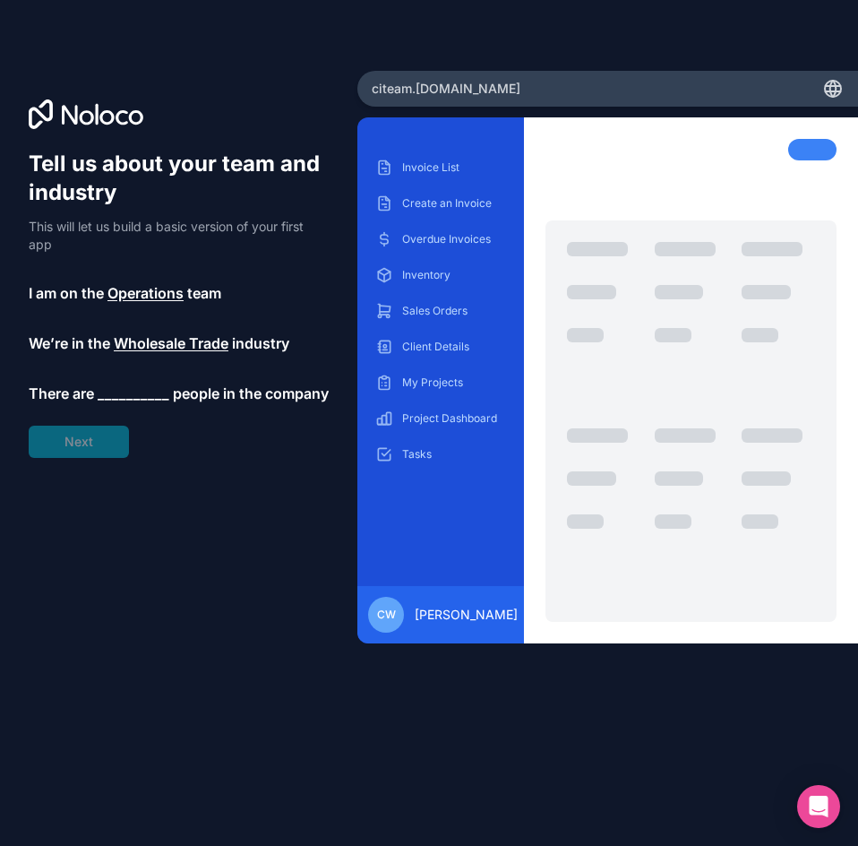
click at [127, 399] on span "__________" at bounding box center [134, 392] width 72 height 21
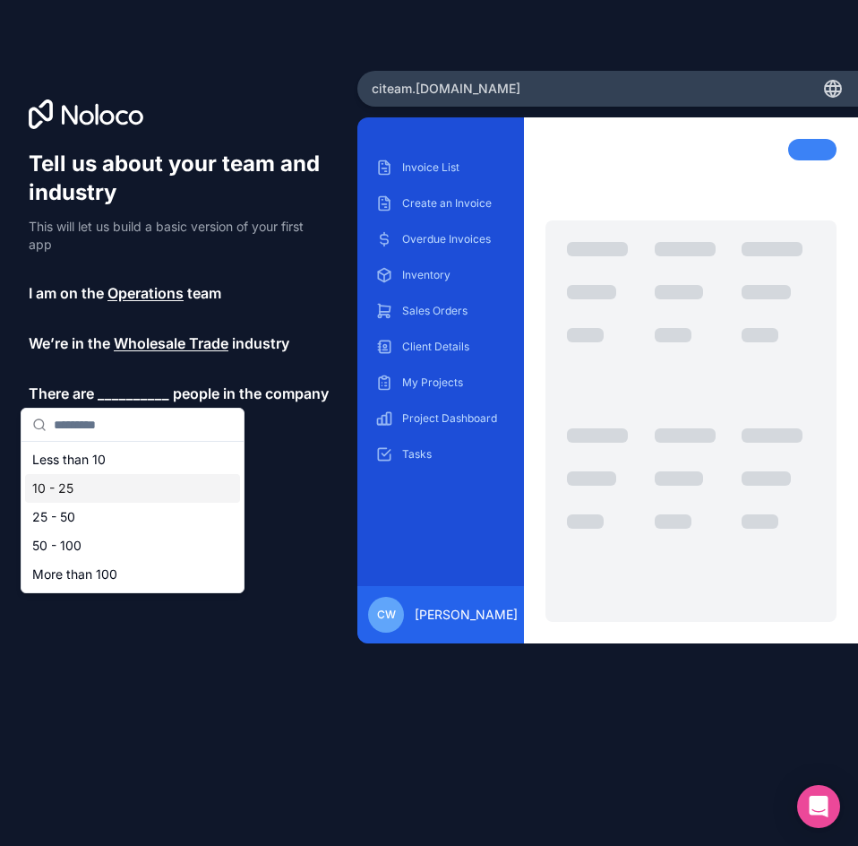
click at [89, 483] on div "10 - 25" at bounding box center [132, 488] width 215 height 29
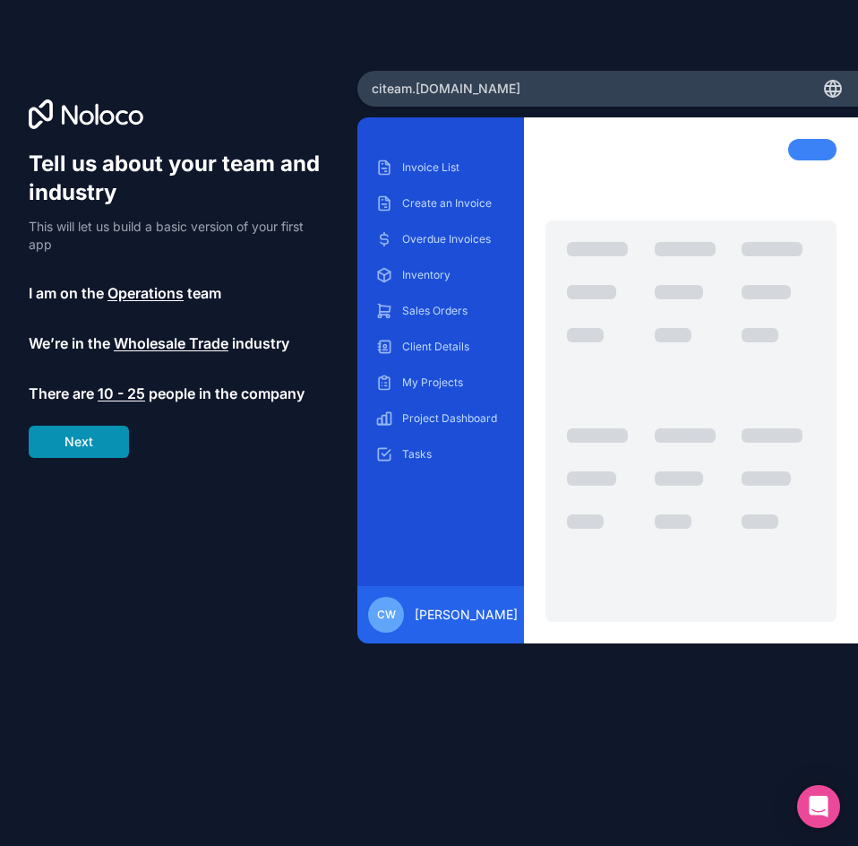
click at [94, 452] on button "Next" at bounding box center [79, 441] width 100 height 32
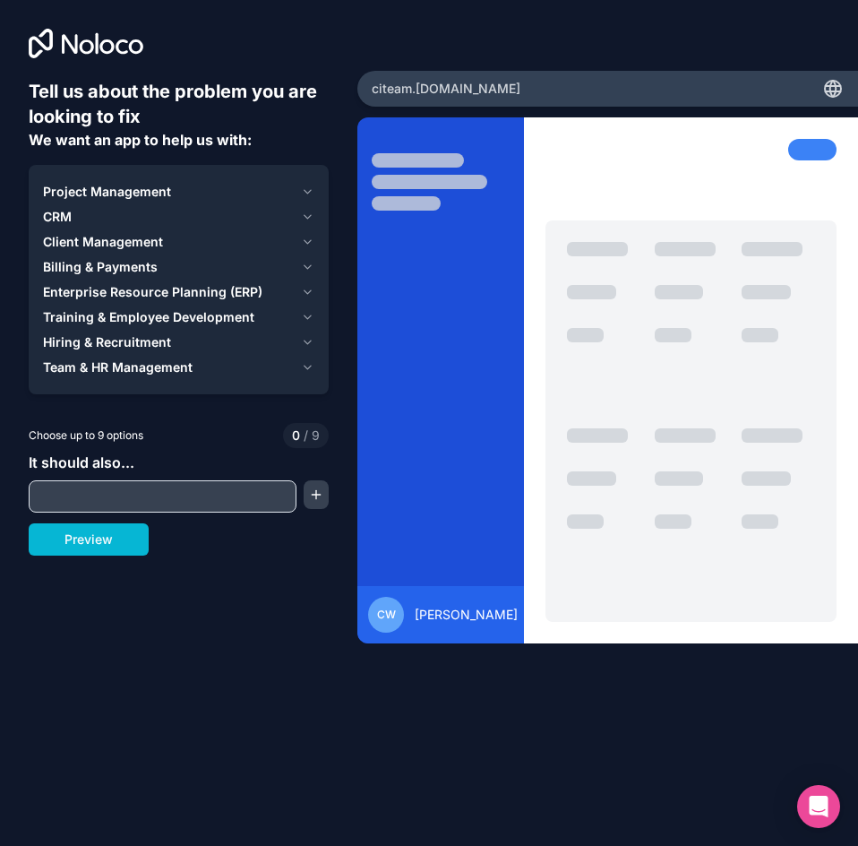
click at [313, 192] on icon "button" at bounding box center [307, 192] width 13 height 14
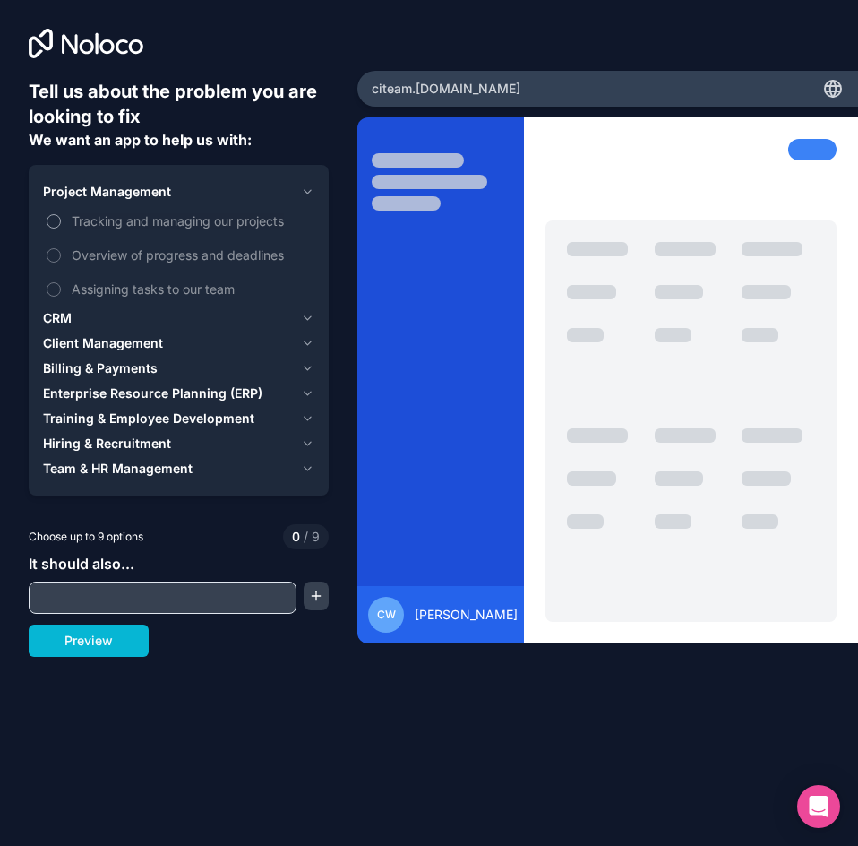
click at [51, 228] on button "Tracking and managing our projects" at bounding box center [54, 221] width 14 height 14
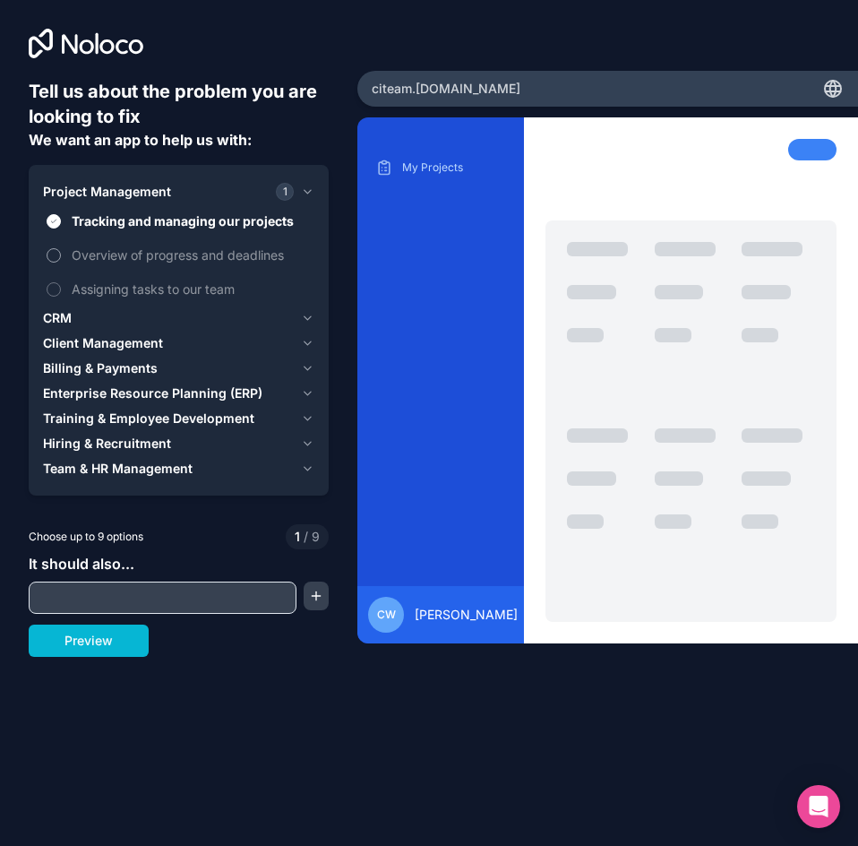
click at [59, 259] on button "Overview of progress and deadlines" at bounding box center [54, 255] width 14 height 14
click at [56, 288] on button "Assigning tasks to our team" at bounding box center [54, 289] width 14 height 14
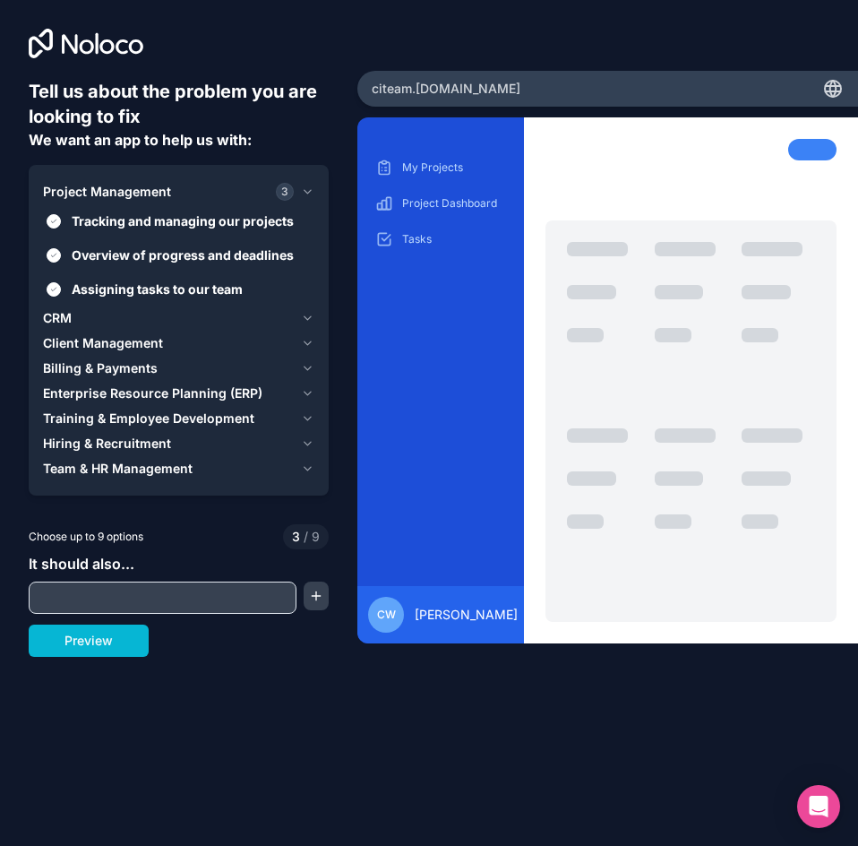
click at [298, 350] on button "Client Management" at bounding box center [178, 343] width 271 height 25
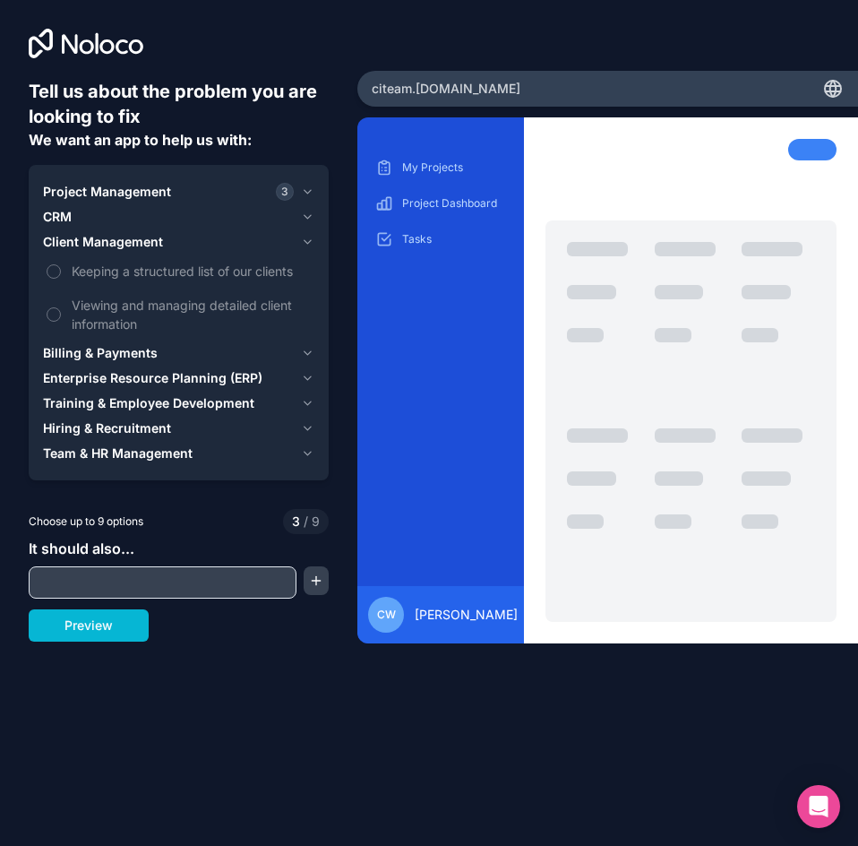
click at [305, 215] on icon "button" at bounding box center [308, 217] width 6 height 4
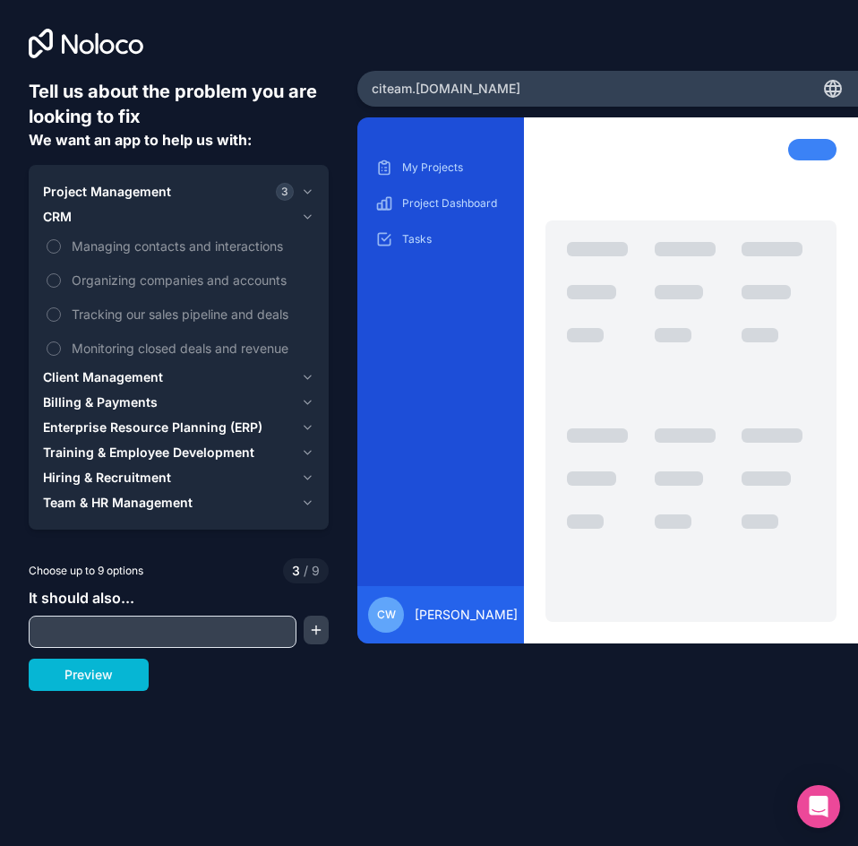
click at [312, 193] on icon "button" at bounding box center [307, 192] width 13 height 14
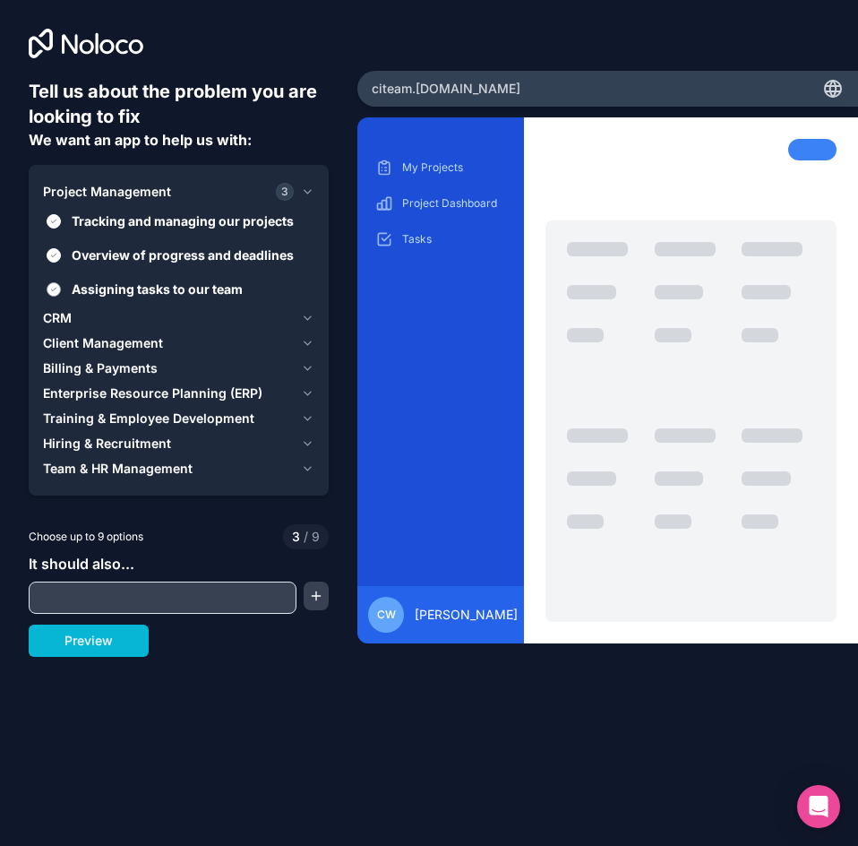
click at [53, 288] on button "Assigning tasks to our team" at bounding box center [54, 289] width 14 height 14
click at [58, 245] on label "Overview of progress and deadlines" at bounding box center [178, 254] width 271 height 33
click at [58, 248] on button "Overview of progress and deadlines" at bounding box center [54, 255] width 14 height 14
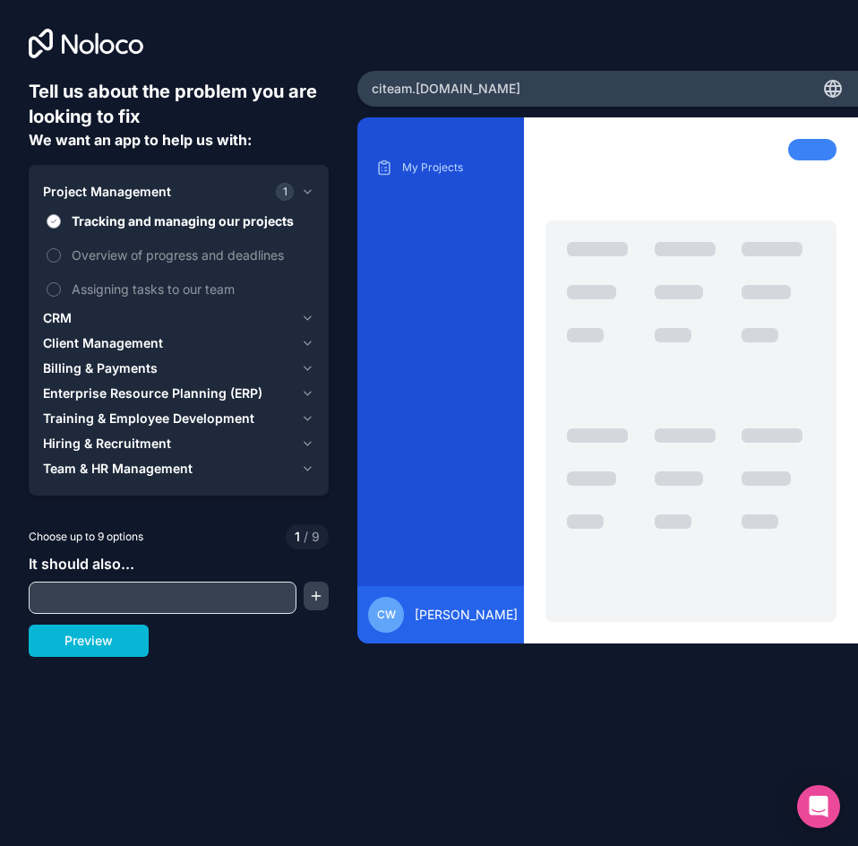
click at [56, 222] on button "Tracking and managing our projects" at bounding box center [54, 221] width 14 height 14
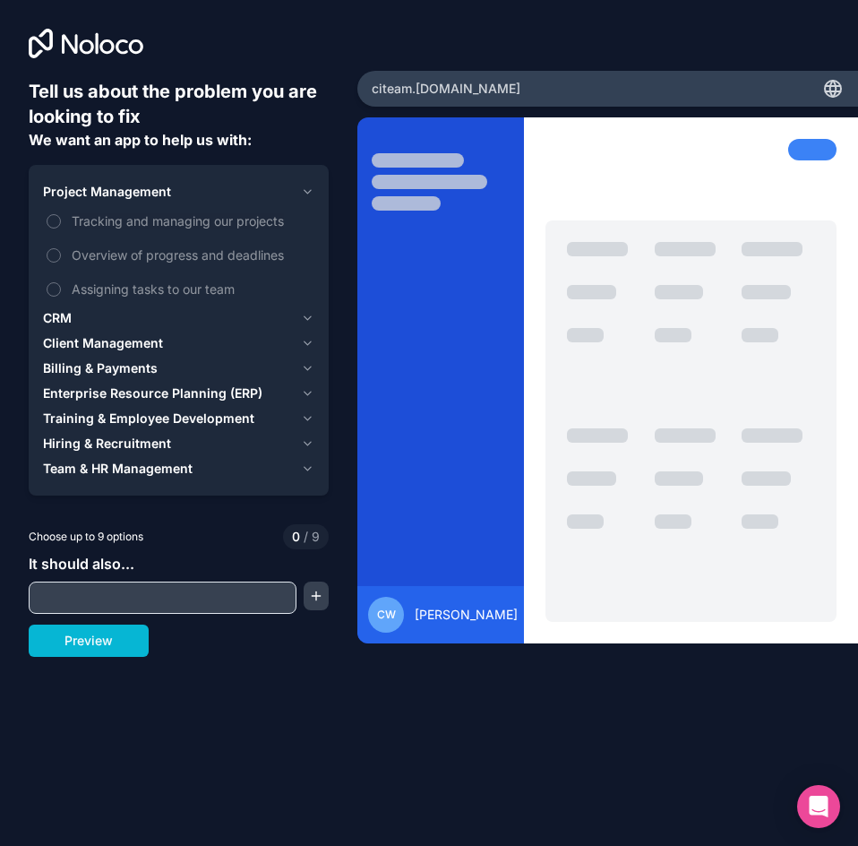
click at [309, 319] on icon "button" at bounding box center [308, 318] width 6 height 4
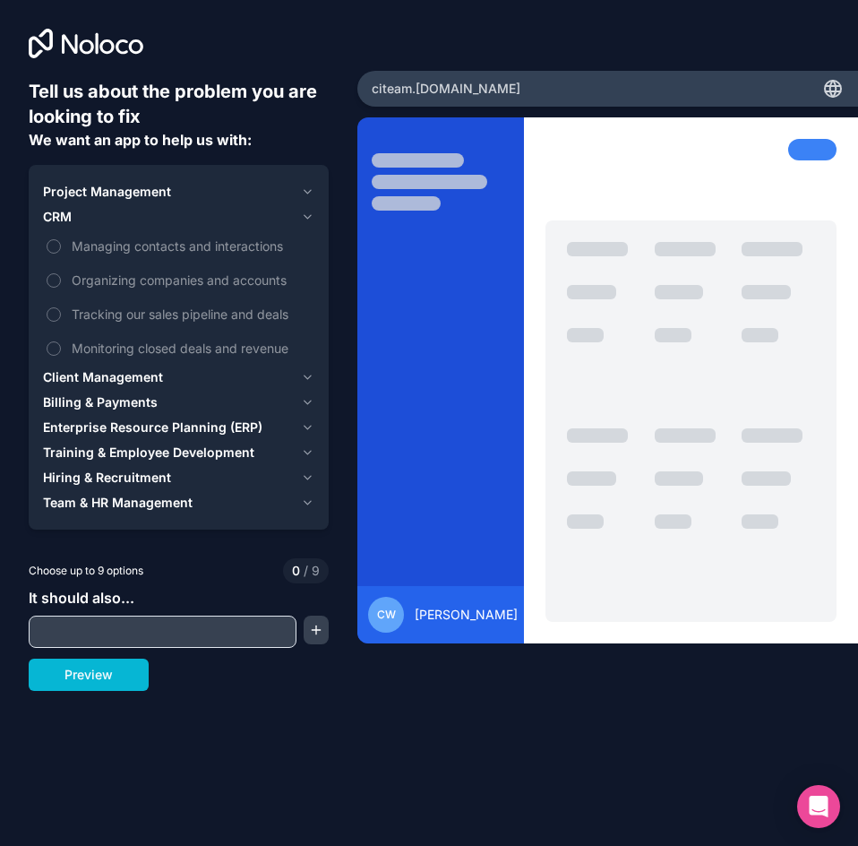
click at [305, 376] on icon "button" at bounding box center [307, 377] width 13 height 14
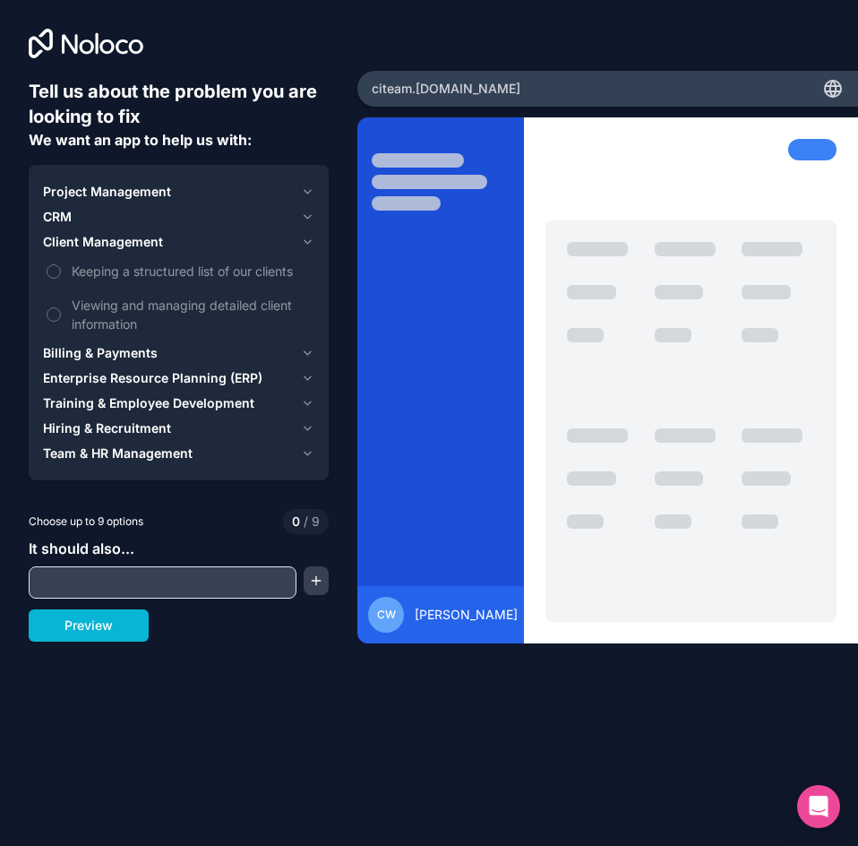
click at [306, 353] on icon "button" at bounding box center [308, 353] width 6 height 4
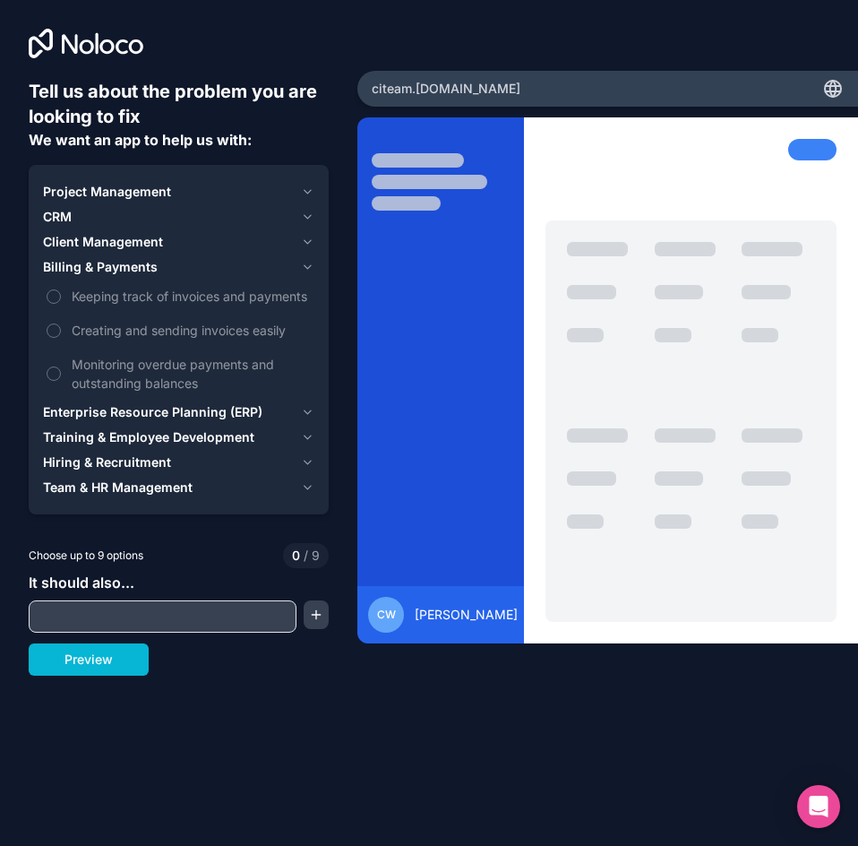
click at [307, 408] on icon "button" at bounding box center [307, 412] width 13 height 14
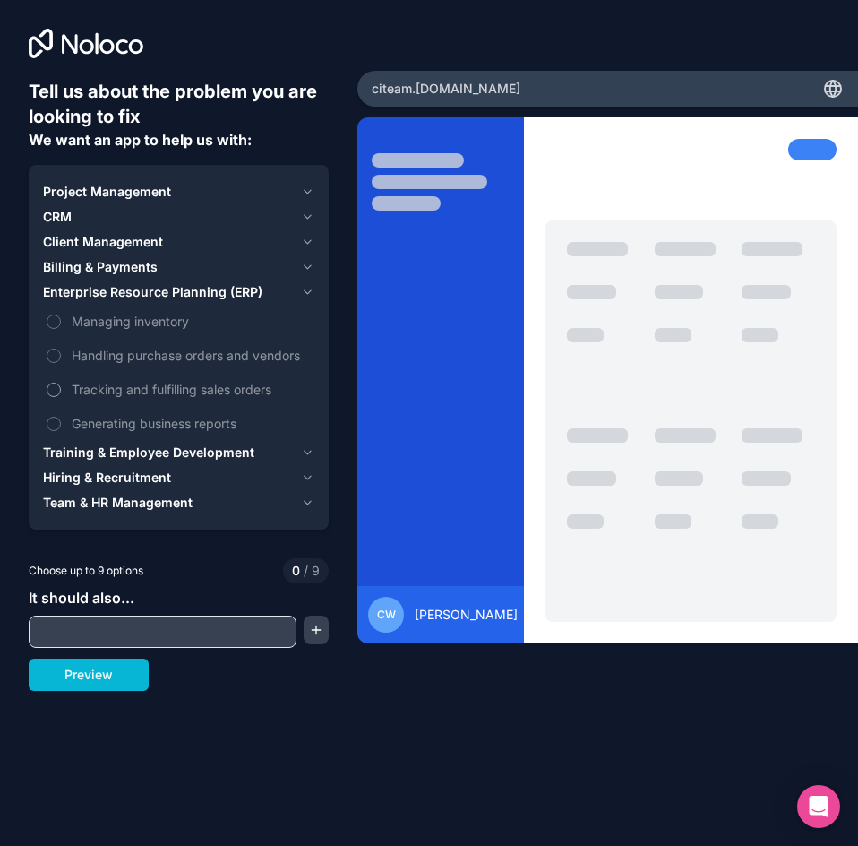
click at [54, 385] on button "Tracking and fulfilling sales orders" at bounding box center [54, 389] width 14 height 14
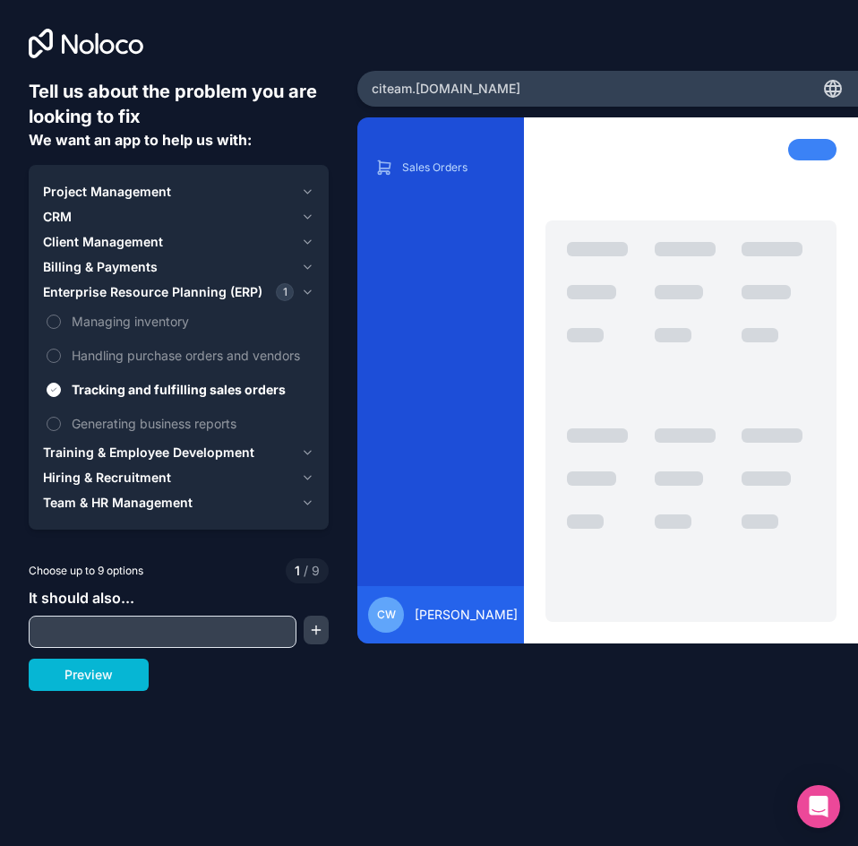
click at [307, 188] on icon "button" at bounding box center [307, 192] width 13 height 14
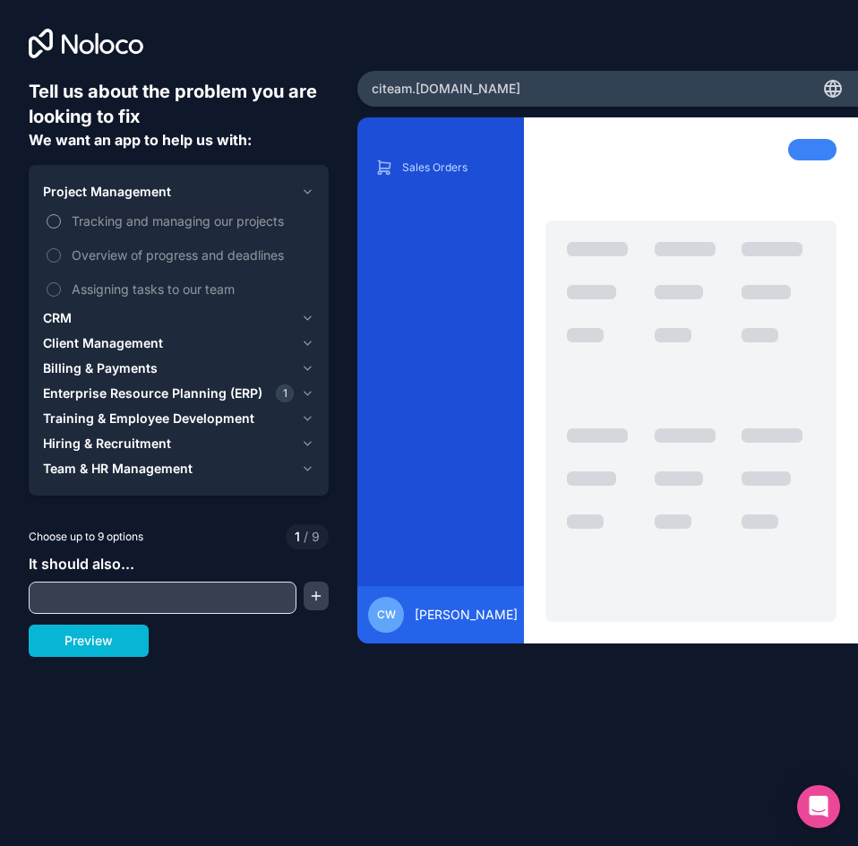
click at [98, 228] on span "Tracking and managing our projects" at bounding box center [191, 220] width 239 height 19
click at [61, 228] on button "Tracking and managing our projects" at bounding box center [54, 221] width 14 height 14
click at [87, 256] on span "Overview of progress and deadlines" at bounding box center [191, 254] width 239 height 19
click at [61, 256] on button "Overview of progress and deadlines" at bounding box center [54, 255] width 14 height 14
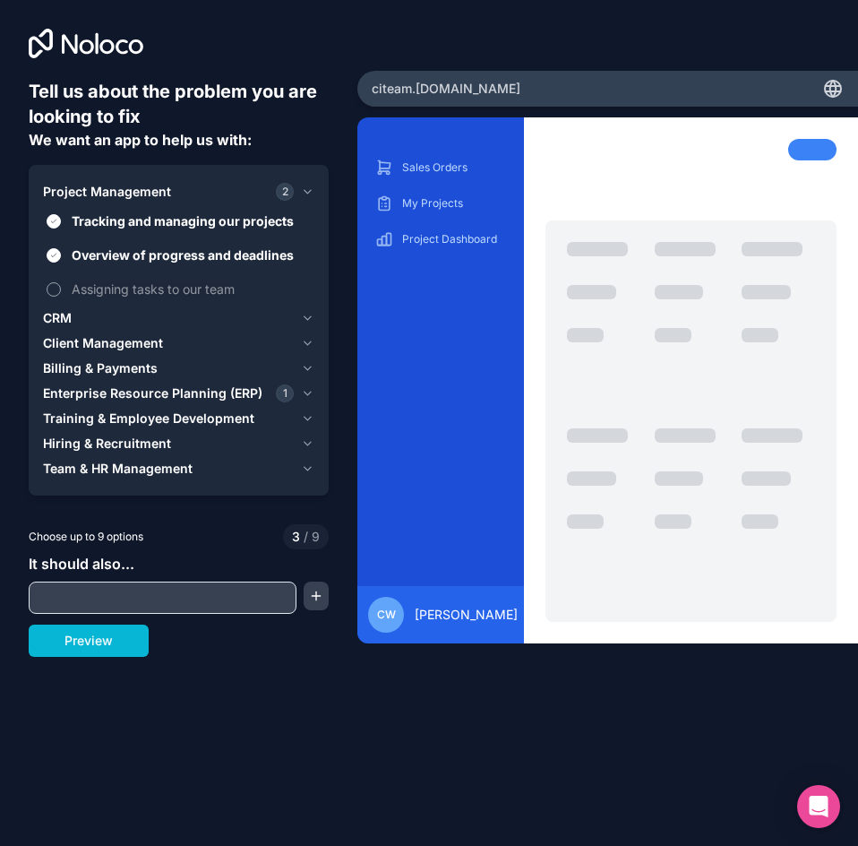
click at [89, 287] on span "Assigning tasks to our team" at bounding box center [191, 288] width 239 height 19
click at [61, 287] on button "Assigning tasks to our team" at bounding box center [54, 289] width 14 height 14
click at [311, 314] on icon "button" at bounding box center [307, 318] width 13 height 14
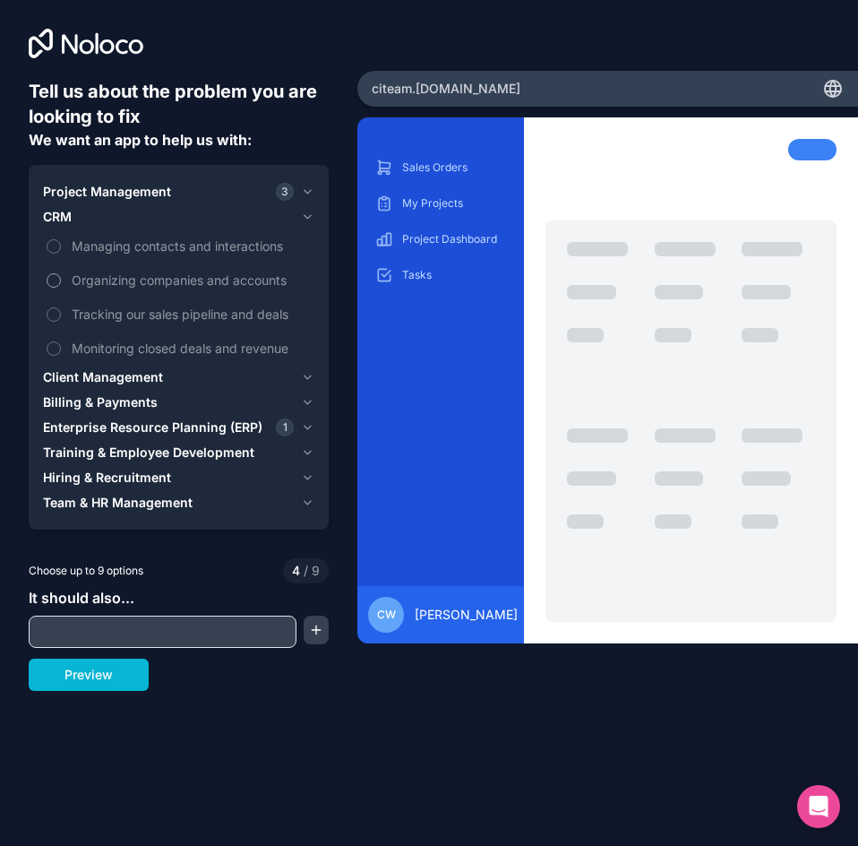
click at [192, 278] on span "Organizing companies and accounts" at bounding box center [191, 280] width 239 height 19
click at [61, 278] on button "Organizing companies and accounts" at bounding box center [54, 280] width 14 height 14
click at [309, 381] on icon "button" at bounding box center [307, 377] width 13 height 14
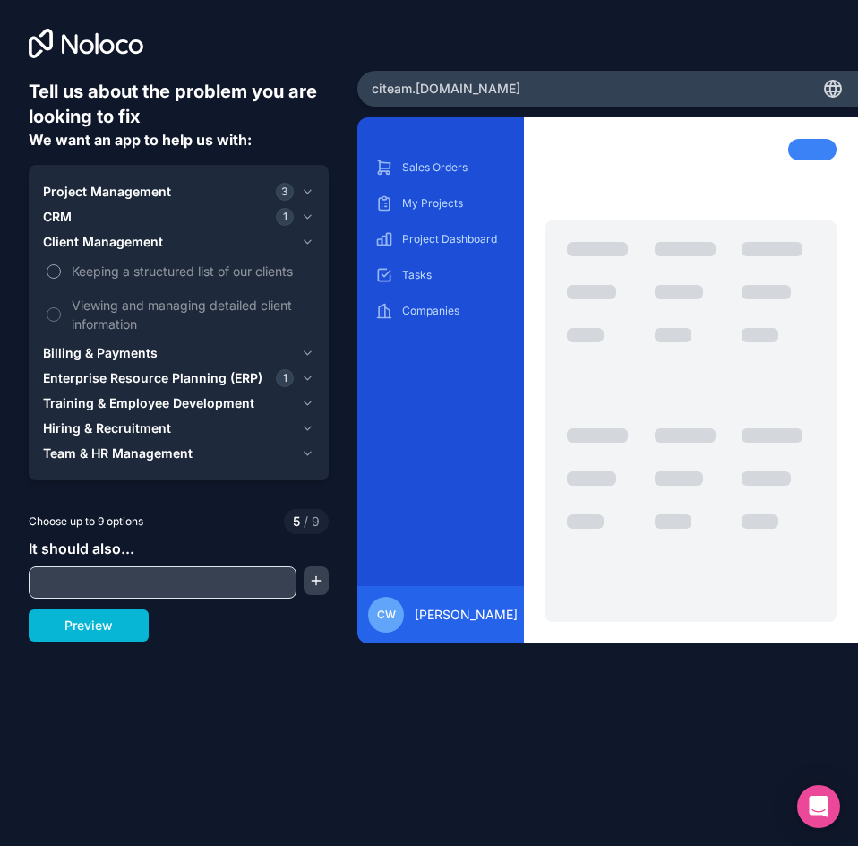
click at [158, 272] on span "Keeping a structured list of our clients" at bounding box center [191, 271] width 239 height 19
click at [61, 272] on button "Keeping a structured list of our clients" at bounding box center [54, 271] width 14 height 14
click at [155, 305] on span "Viewing and managing detailed client information" at bounding box center [191, 315] width 239 height 38
click at [61, 307] on button "Viewing and managing detailed client information" at bounding box center [54, 314] width 14 height 14
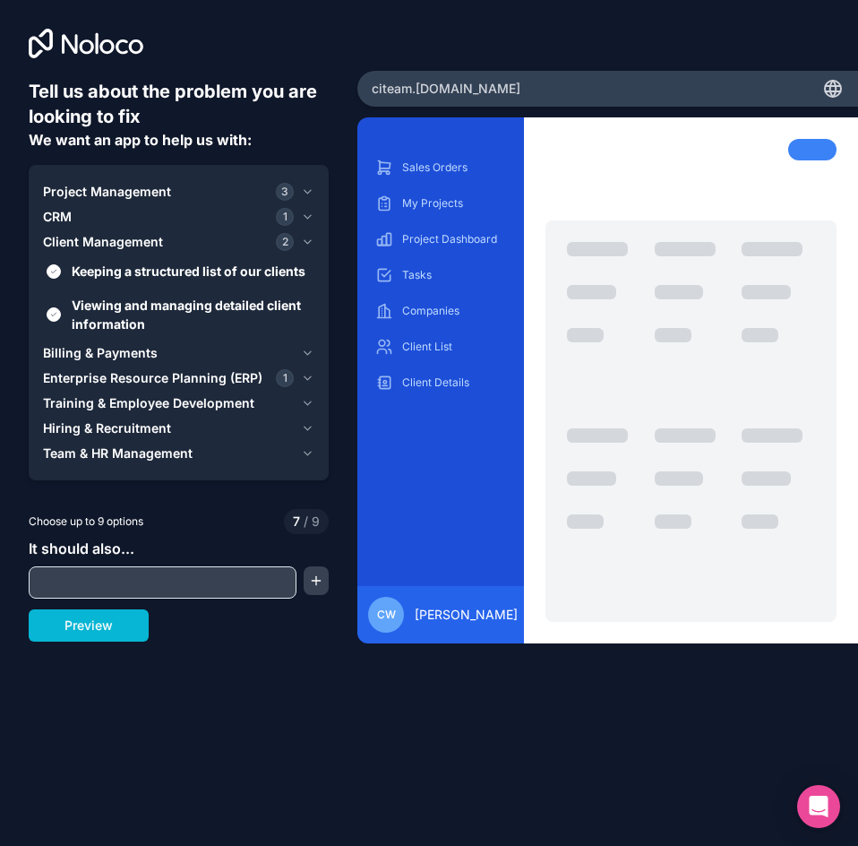
click at [309, 353] on icon "button" at bounding box center [308, 353] width 6 height 4
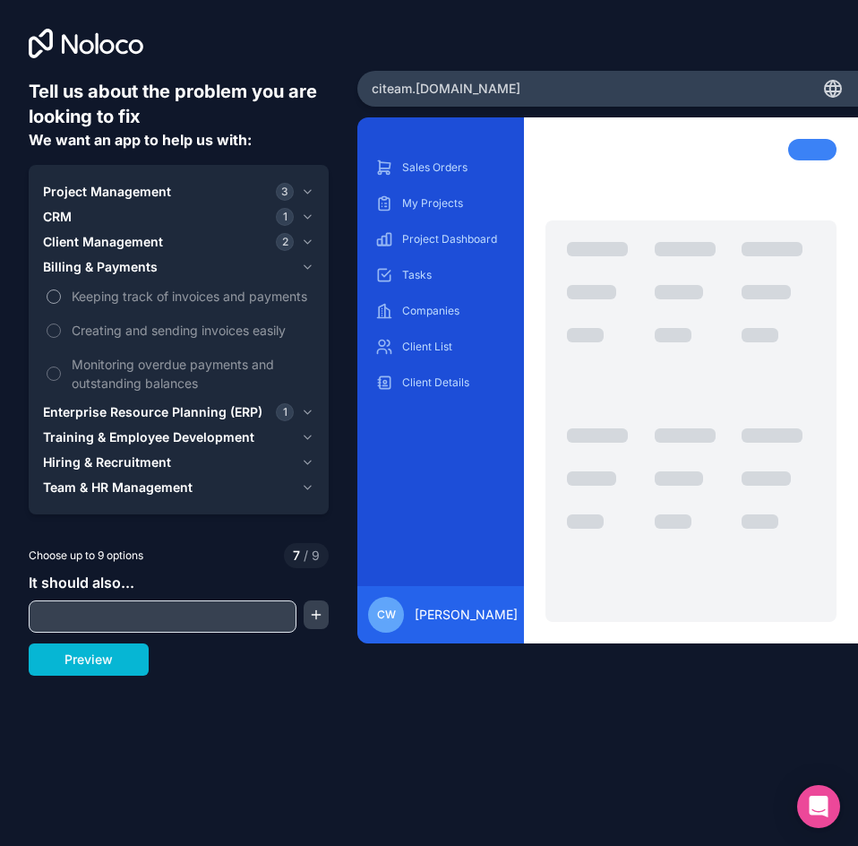
click at [51, 299] on button "Keeping track of invoices and payments" at bounding box center [54, 296] width 14 height 14
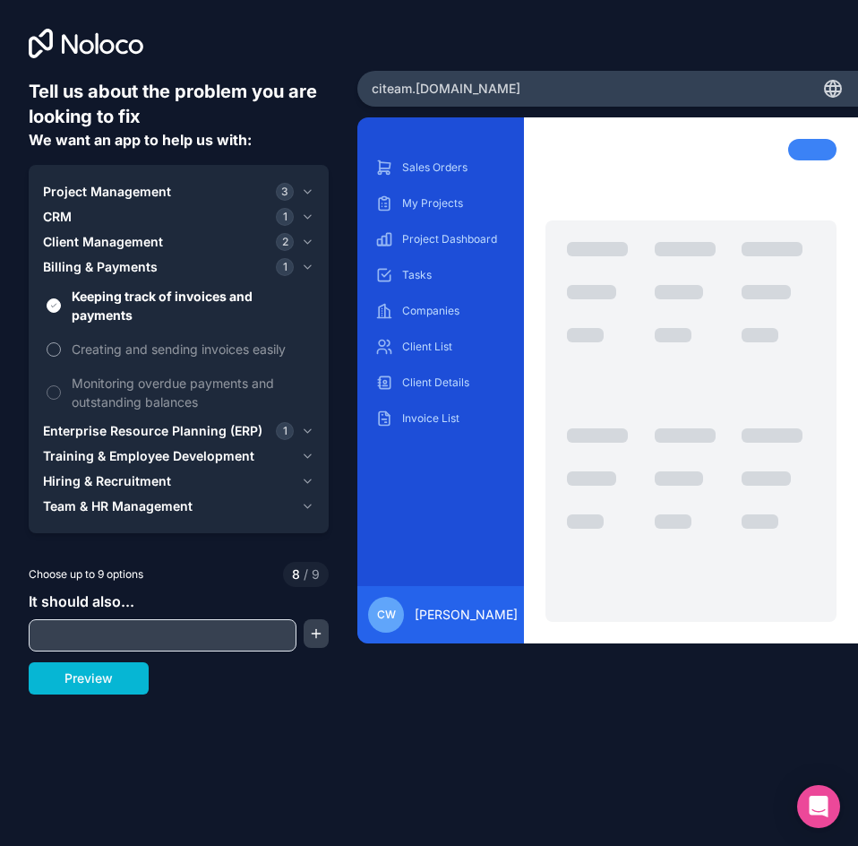
click at [54, 352] on button "Creating and sending invoices easily" at bounding box center [54, 349] width 14 height 14
click at [100, 628] on input "text" at bounding box center [162, 635] width 259 height 25
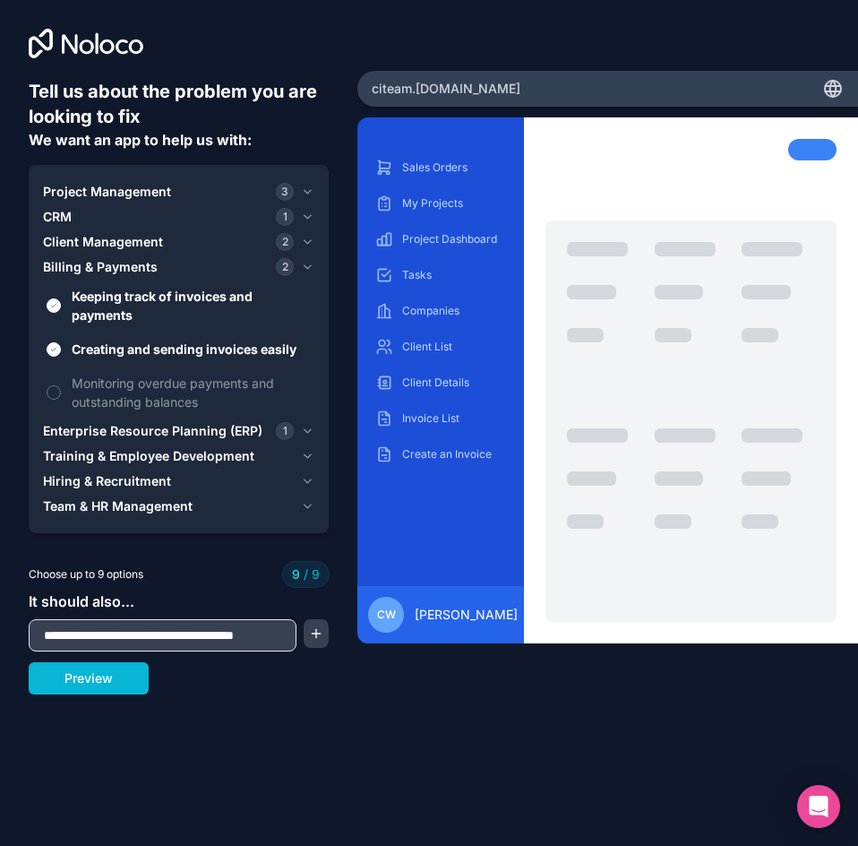
scroll to position [0, 21]
type input "**********"
click at [318, 633] on button "button" at bounding box center [316, 633] width 25 height 29
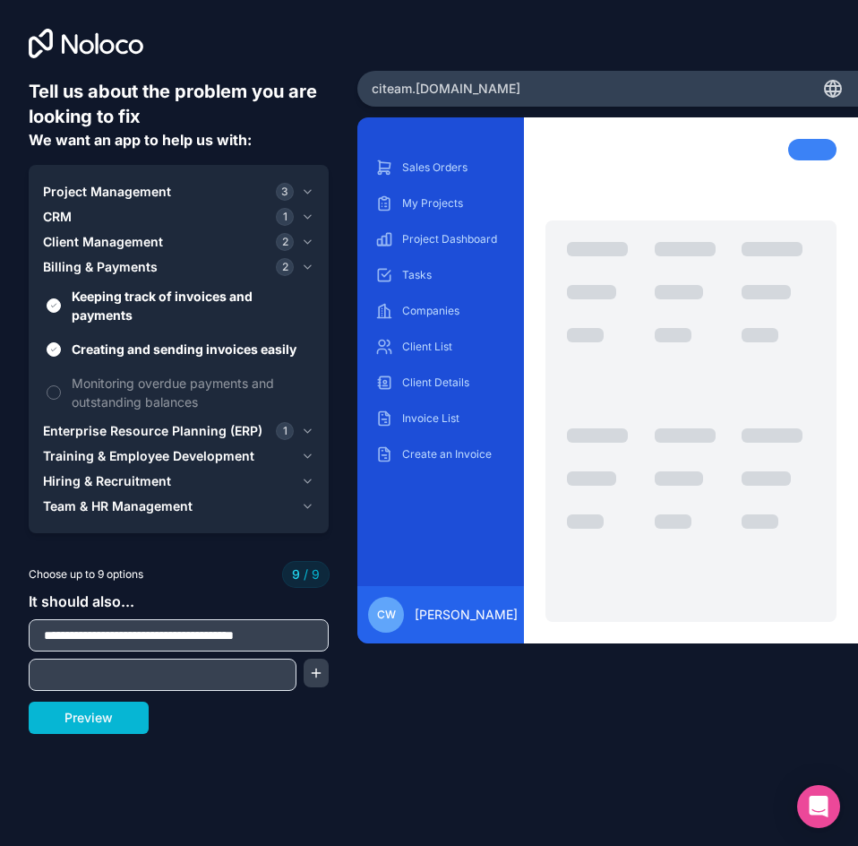
click at [74, 676] on input "text" at bounding box center [162, 674] width 259 height 25
type input "**********"
click at [320, 671] on button "button" at bounding box center [316, 672] width 25 height 29
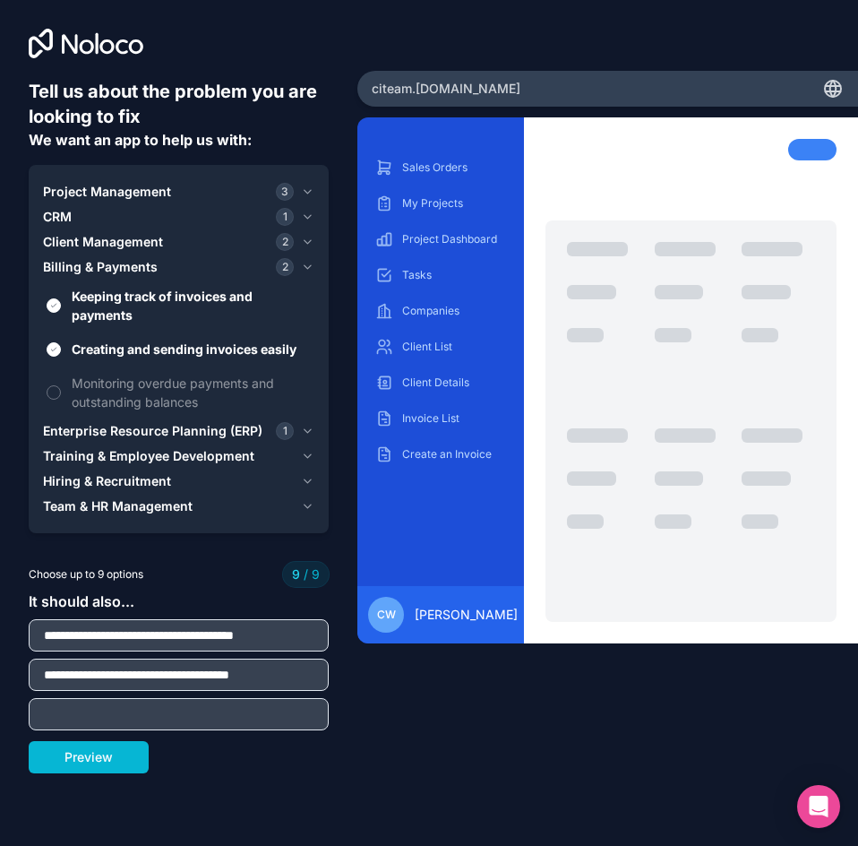
click at [159, 712] on input "text" at bounding box center [178, 713] width 291 height 25
type input "**********"
click at [85, 761] on button "Preview" at bounding box center [89, 757] width 120 height 32
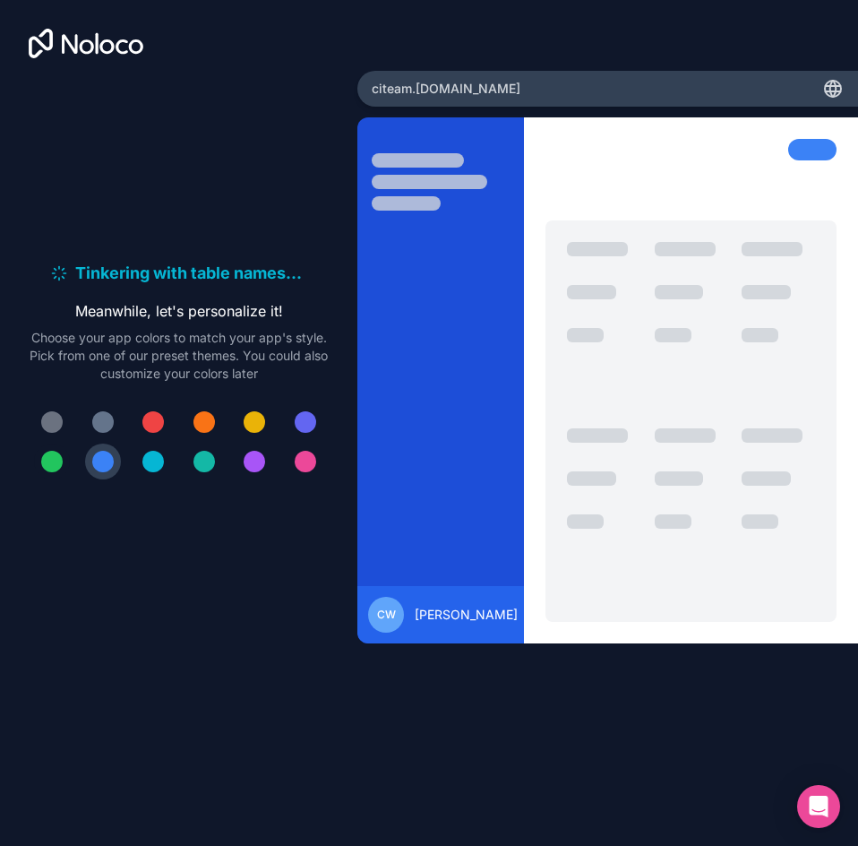
click at [52, 460] on div at bounding box center [51, 461] width 21 height 21
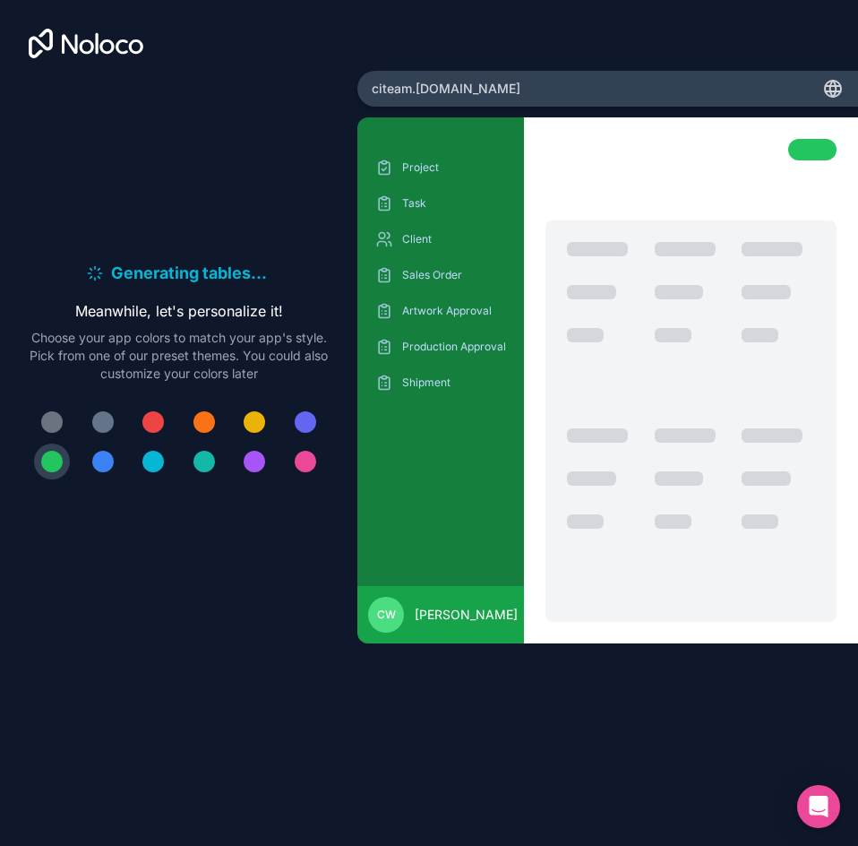
click at [110, 425] on div at bounding box center [102, 421] width 21 height 21
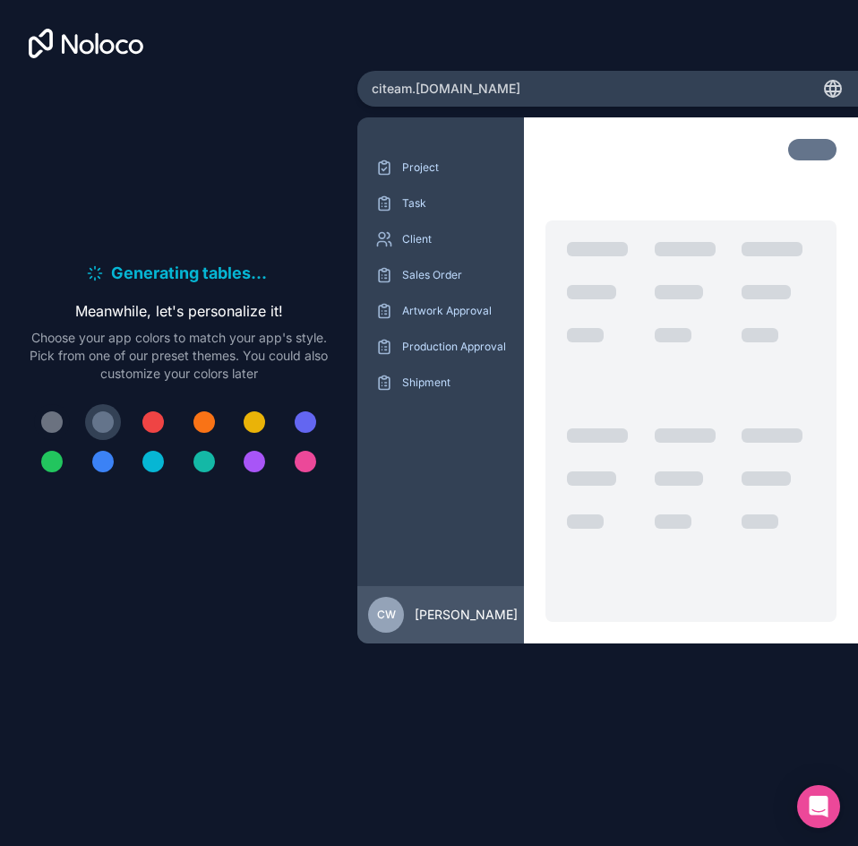
click at [56, 418] on div at bounding box center [51, 421] width 21 height 21
click at [106, 425] on div at bounding box center [102, 421] width 21 height 21
click at [56, 459] on div at bounding box center [51, 461] width 21 height 21
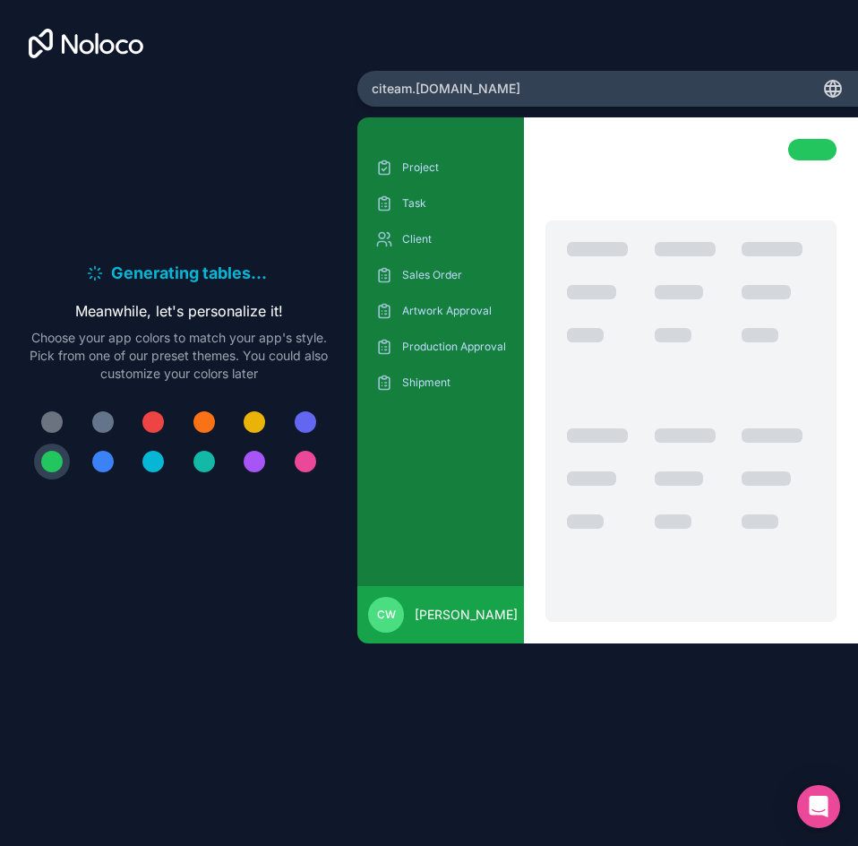
click at [108, 416] on div at bounding box center [102, 421] width 21 height 21
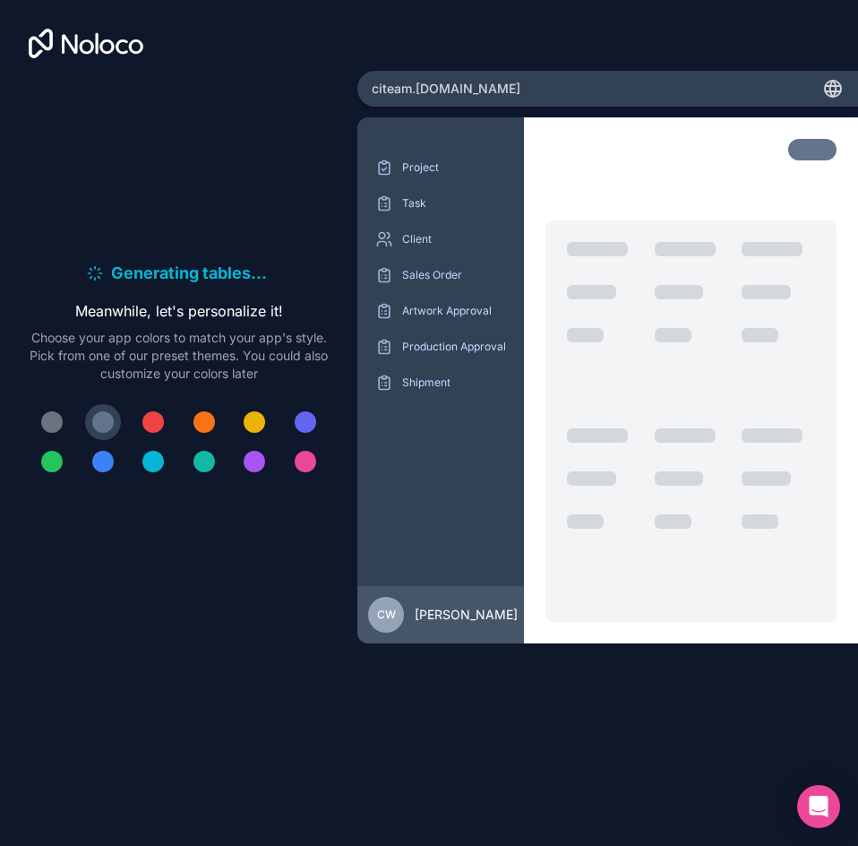
click at [47, 423] on div at bounding box center [51, 421] width 21 height 21
click at [46, 458] on div at bounding box center [51, 461] width 21 height 21
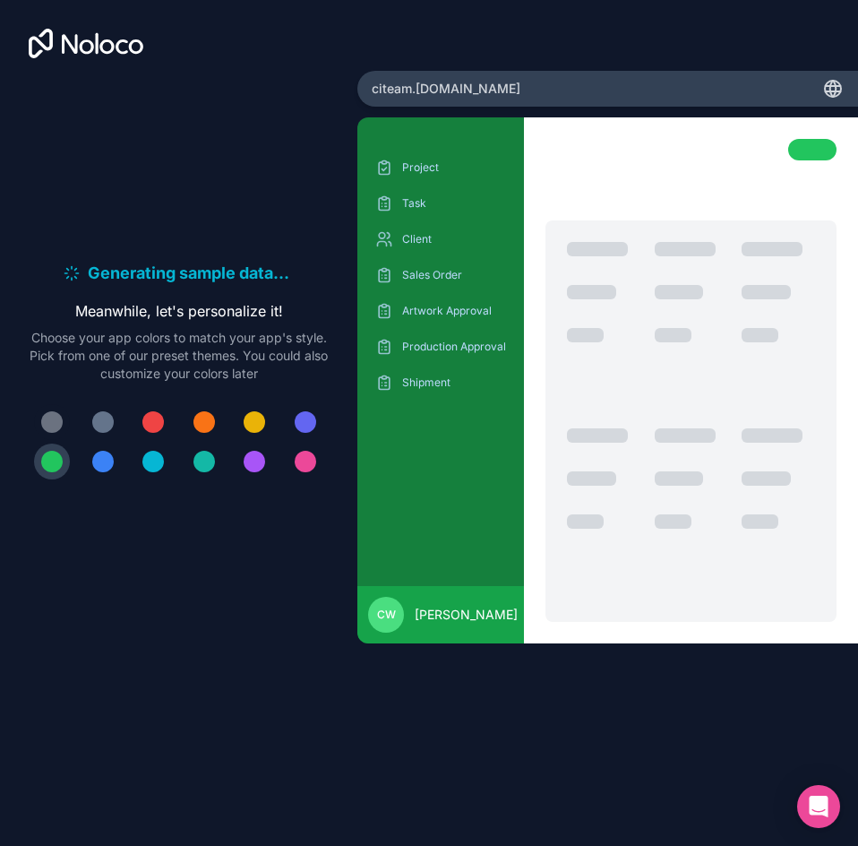
click at [51, 419] on div at bounding box center [51, 421] width 21 height 21
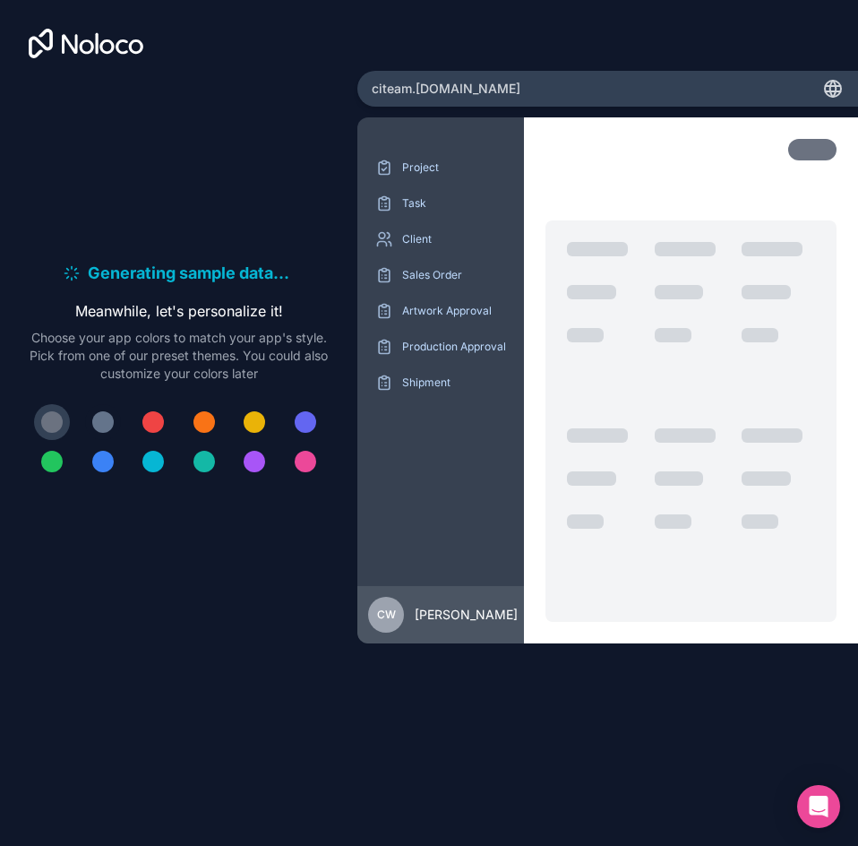
click at [107, 421] on div at bounding box center [102, 421] width 21 height 21
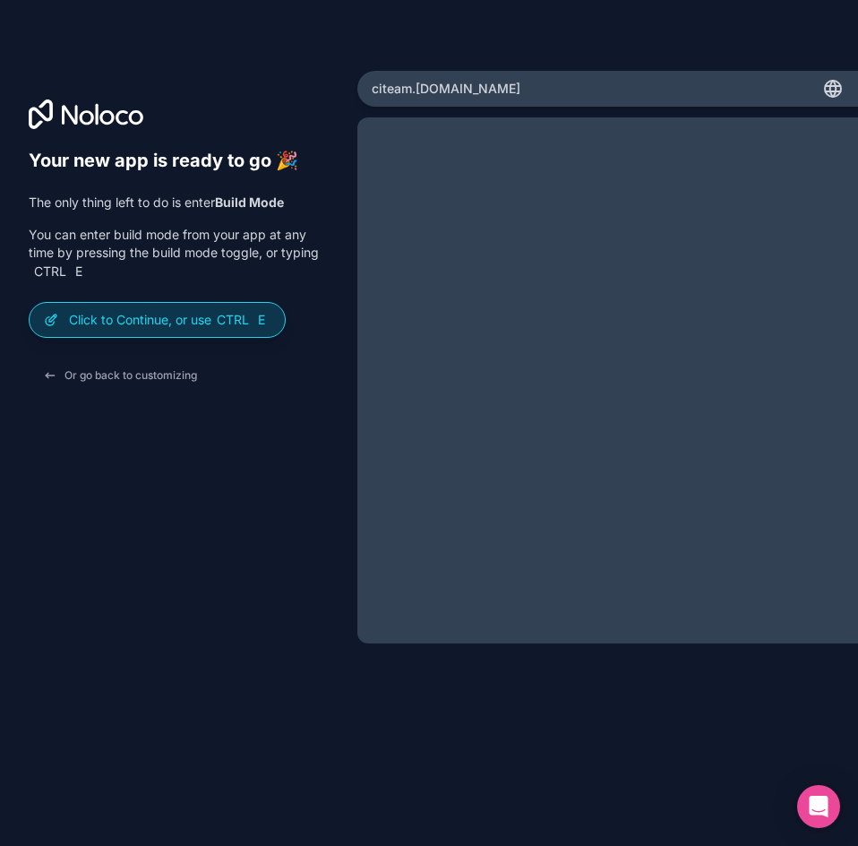
click at [195, 331] on div "Click to Continue, or use Ctrl E" at bounding box center [157, 320] width 255 height 34
